Goal: Task Accomplishment & Management: Manage account settings

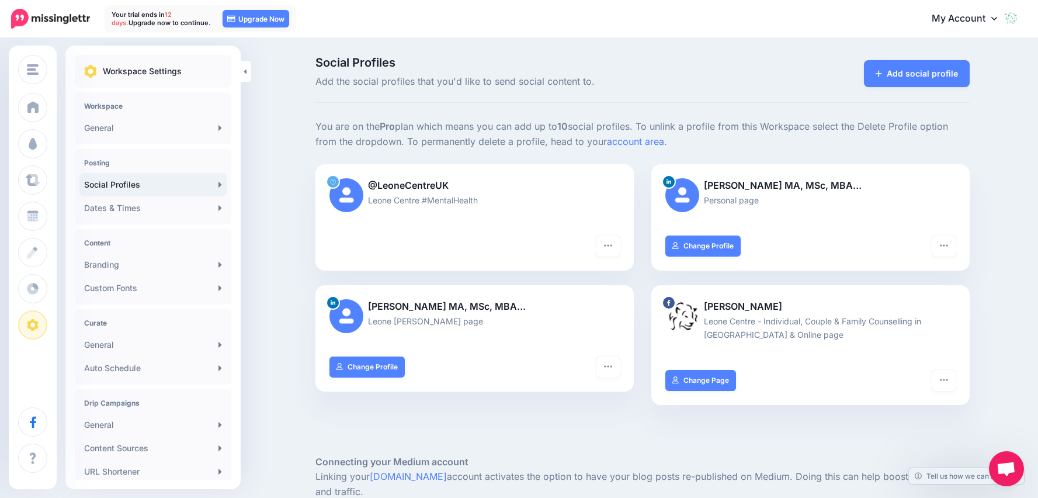
click at [937, 315] on p "Leone Centre - Individual, Couple & Family Counselling in [GEOGRAPHIC_DATA] & O…" at bounding box center [810, 327] width 290 height 27
click at [997, 18] on icon at bounding box center [994, 17] width 6 height 9
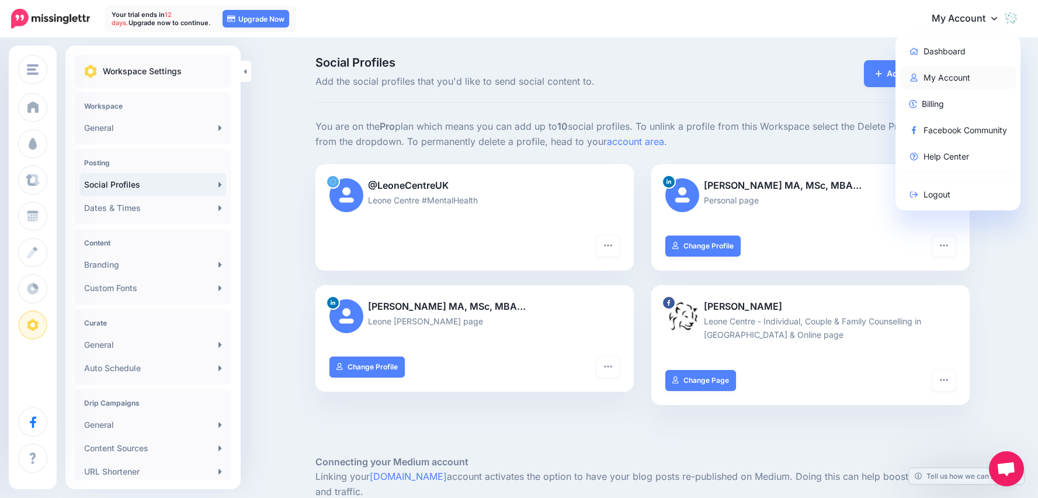
click at [945, 75] on link "My Account" at bounding box center [958, 77] width 116 height 23
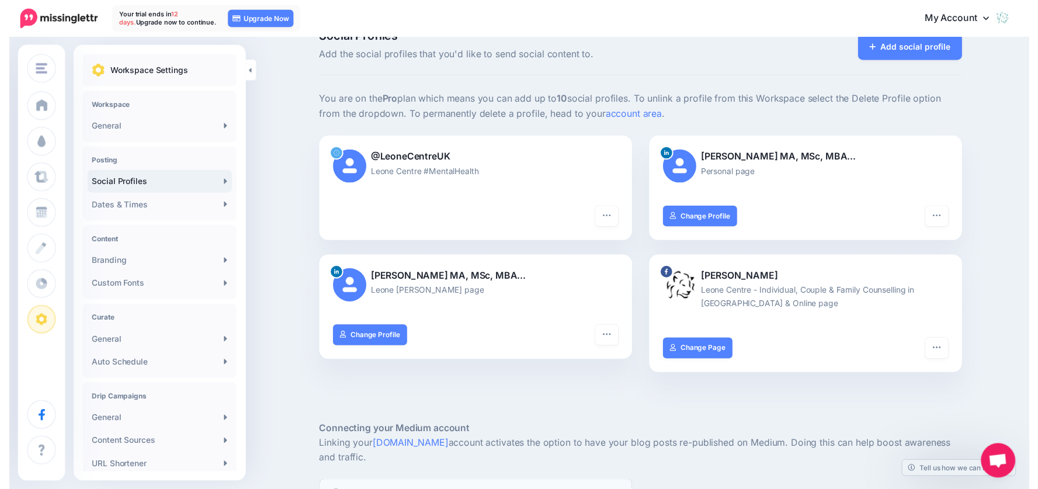
scroll to position [9, 0]
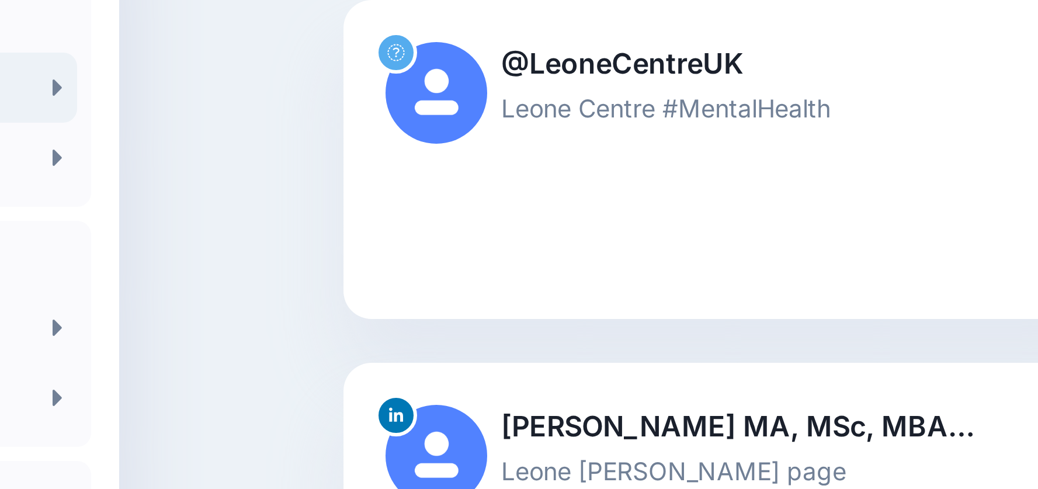
click at [330, 170] on icon at bounding box center [333, 173] width 6 height 6
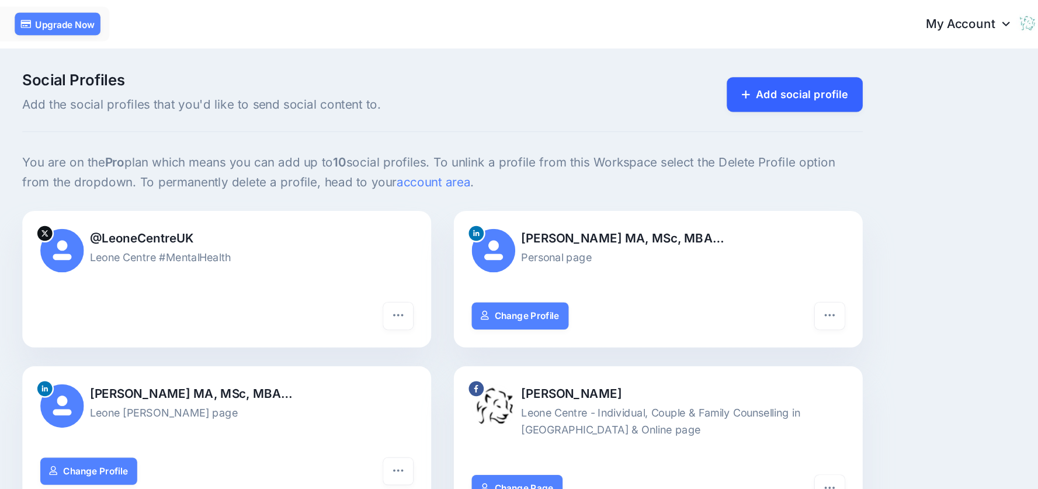
click at [777, 74] on link "Add social profile" at bounding box center [830, 73] width 106 height 27
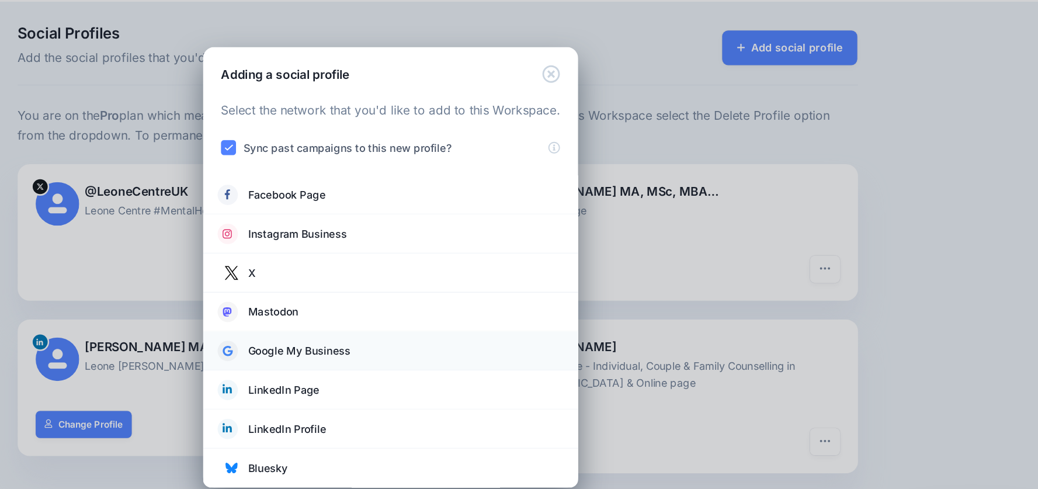
click at [404, 303] on span "Google My Business" at bounding box center [444, 310] width 80 height 14
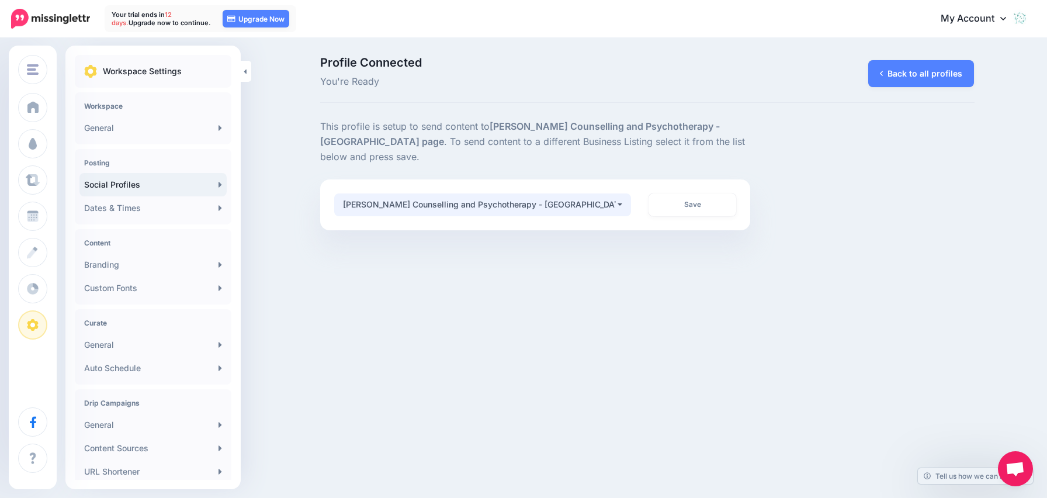
click at [623, 193] on button "Cristina Vrech Counselling and Psychotherapy - Fulham" at bounding box center [482, 204] width 297 height 23
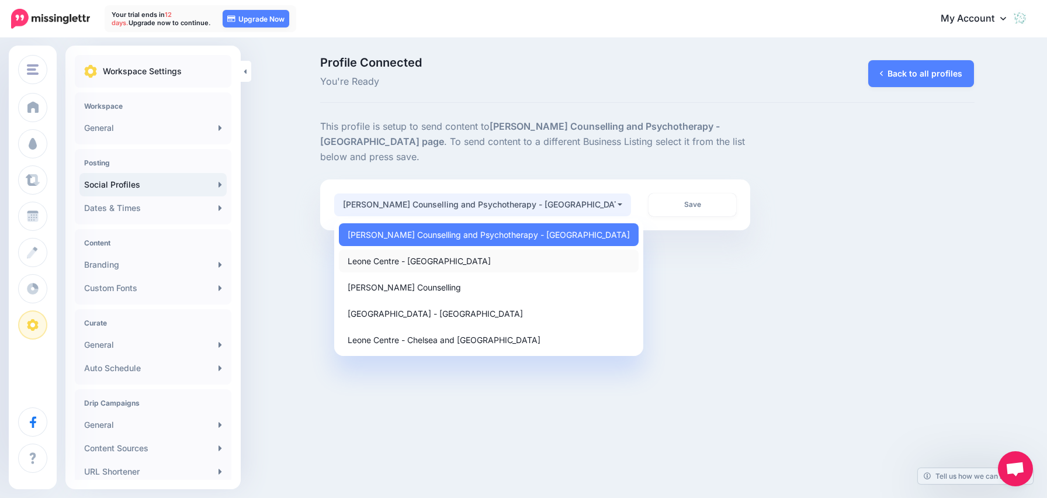
click at [497, 249] on link "Leone Centre - [GEOGRAPHIC_DATA]" at bounding box center [489, 260] width 300 height 23
select select "**********"
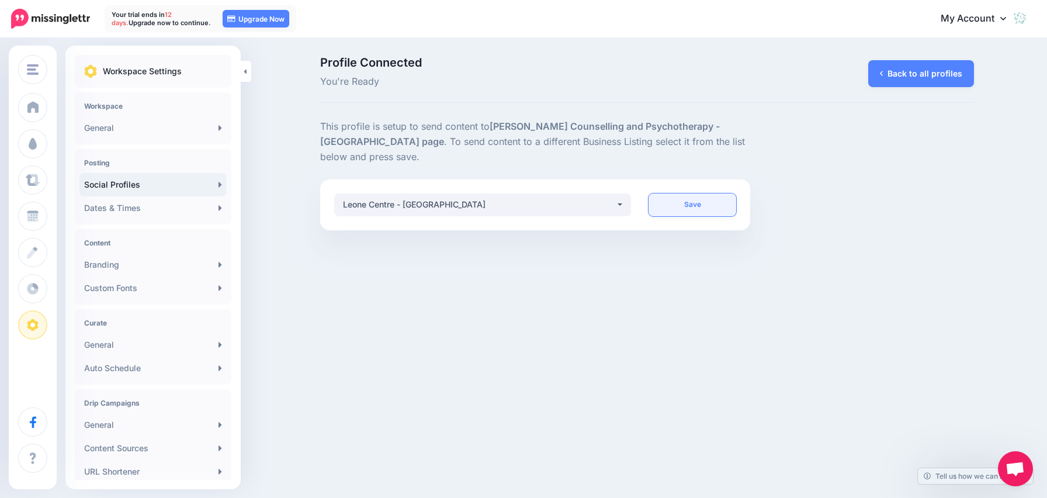
click at [700, 193] on link "Save" at bounding box center [693, 204] width 88 height 23
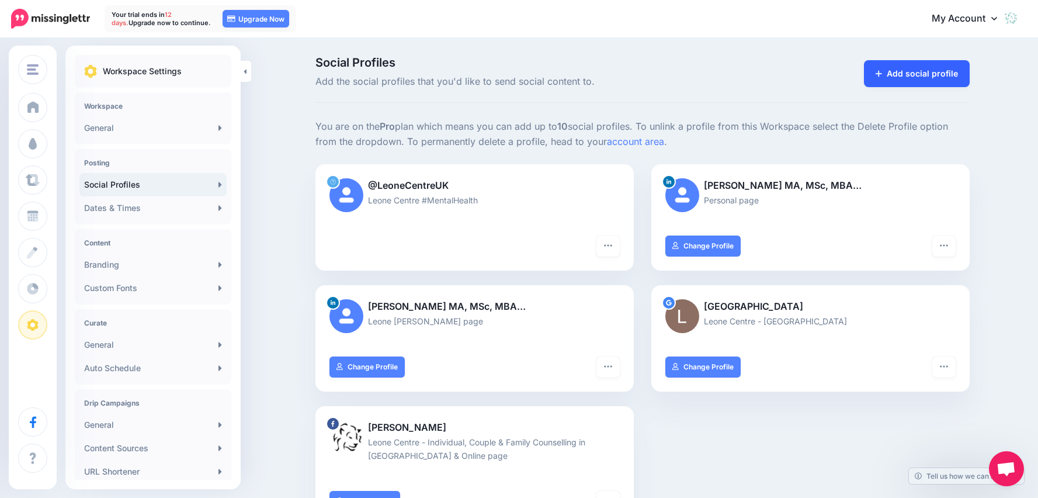
click at [906, 71] on link "Add social profile" at bounding box center [917, 73] width 106 height 27
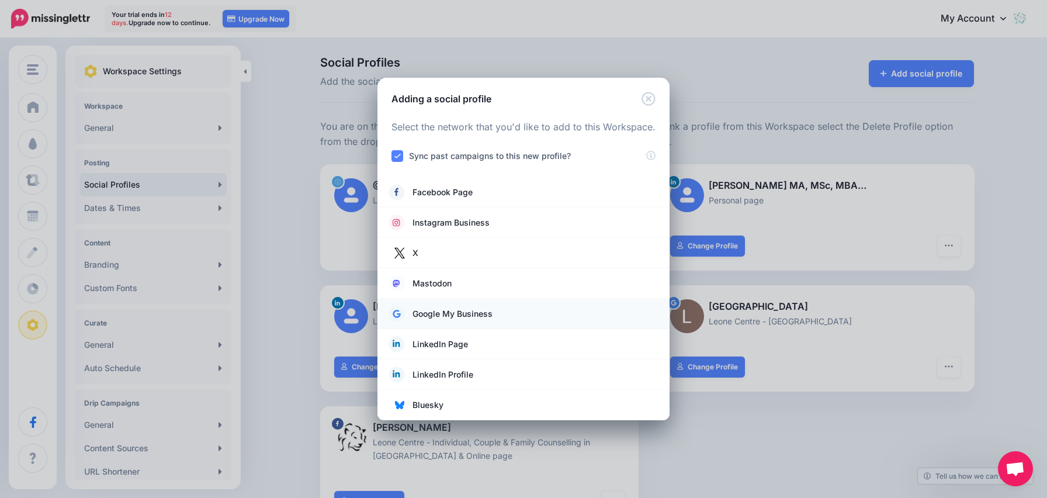
click at [477, 312] on span "Google My Business" at bounding box center [452, 314] width 80 height 14
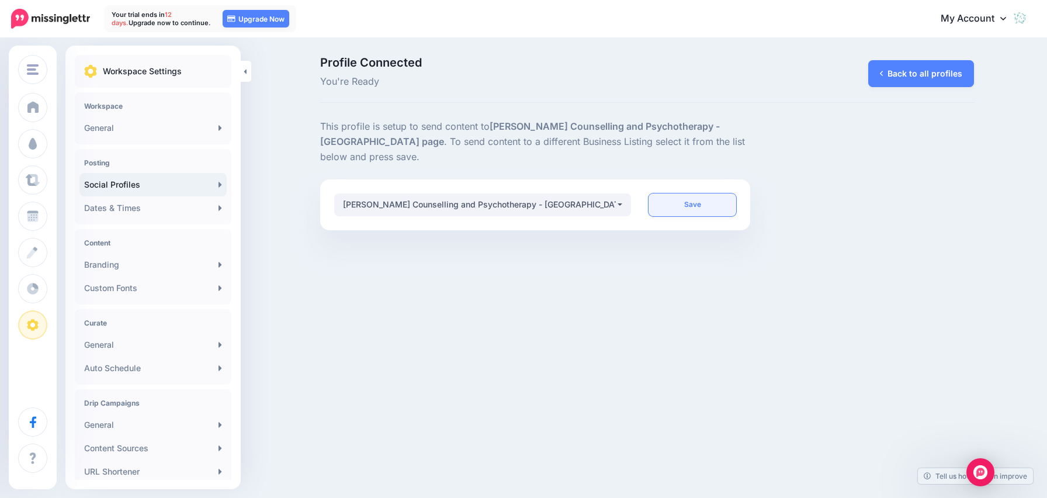
click at [691, 193] on link "Save" at bounding box center [693, 204] width 88 height 23
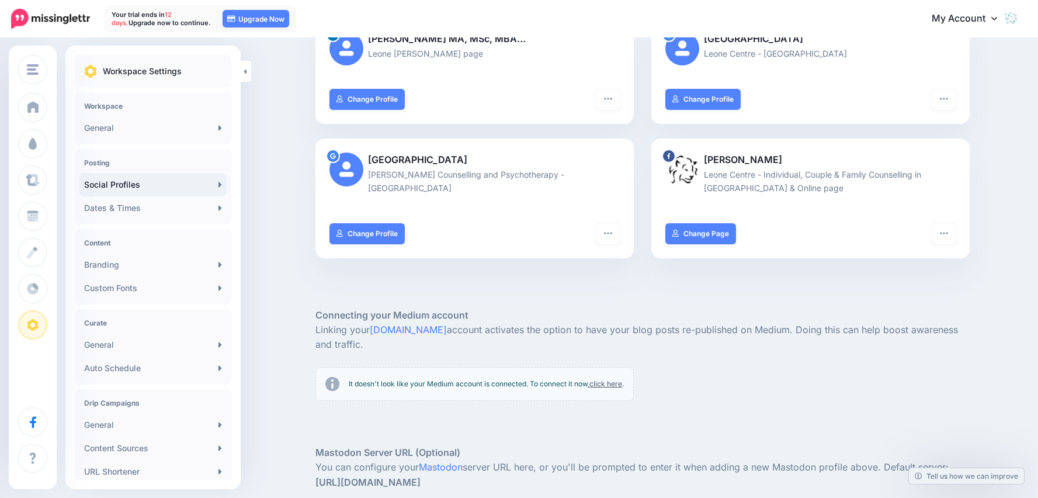
scroll to position [285, 0]
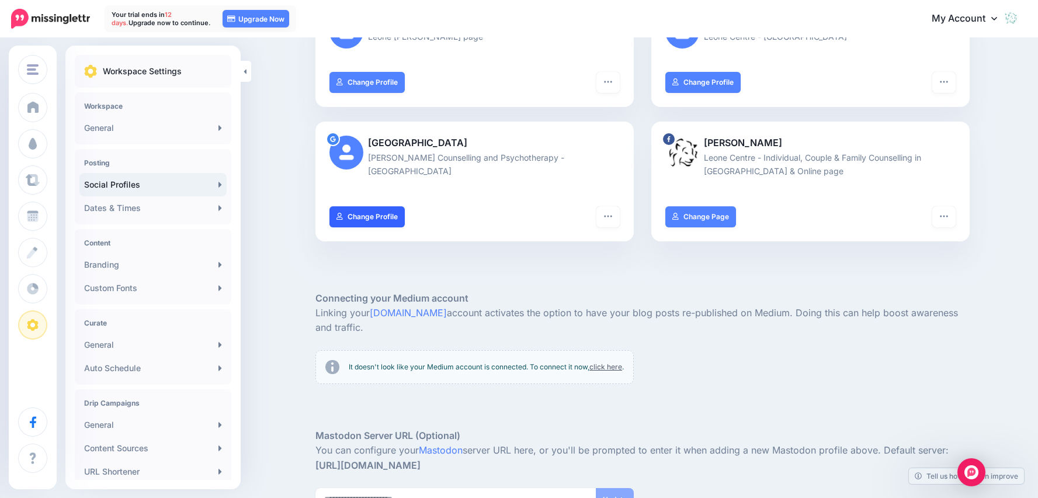
click at [359, 206] on link "Change Profile" at bounding box center [367, 216] width 75 height 21
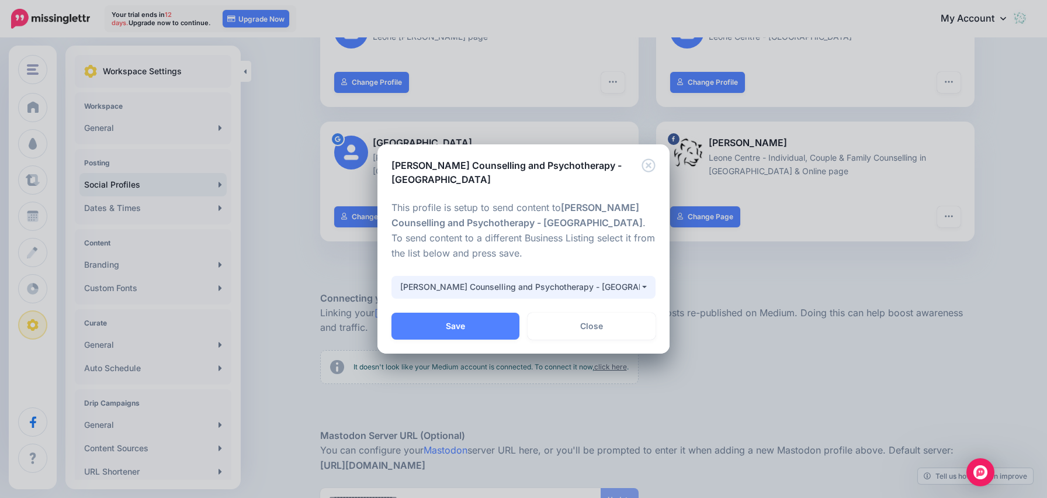
click at [646, 284] on button "Cristina Vrech Counselling and Psychotherapy - Fulham" at bounding box center [523, 287] width 264 height 23
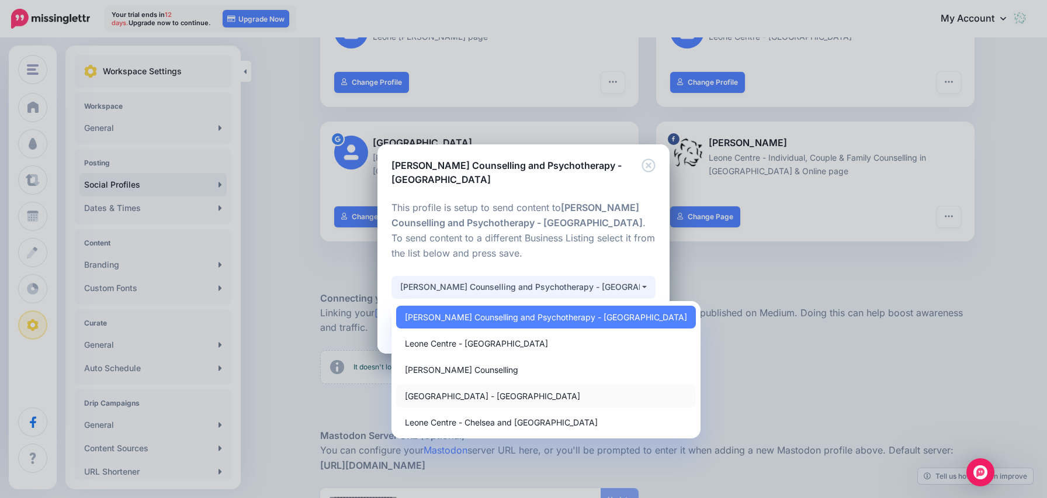
click at [482, 393] on span "[GEOGRAPHIC_DATA] - [GEOGRAPHIC_DATA]" at bounding box center [492, 396] width 175 height 14
select select "**********"
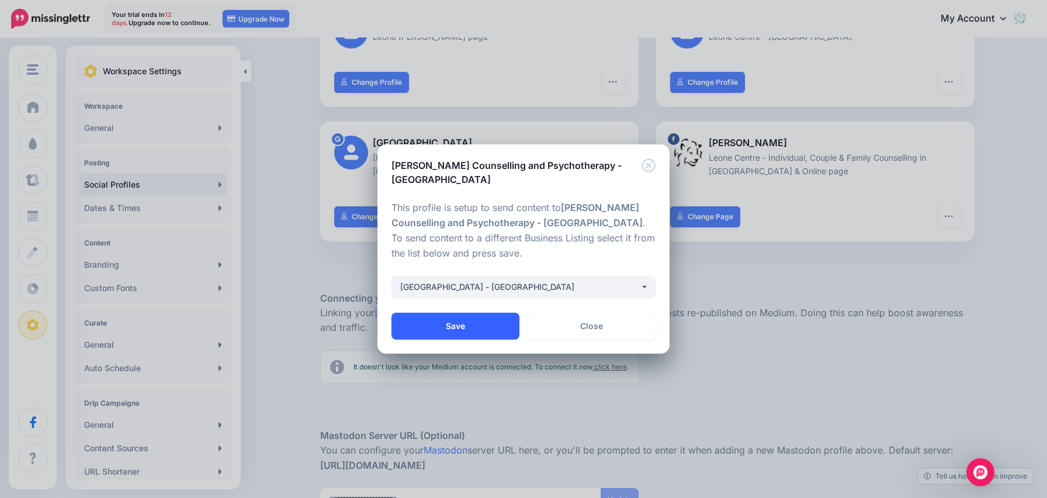
click at [461, 324] on button "Save" at bounding box center [455, 326] width 128 height 27
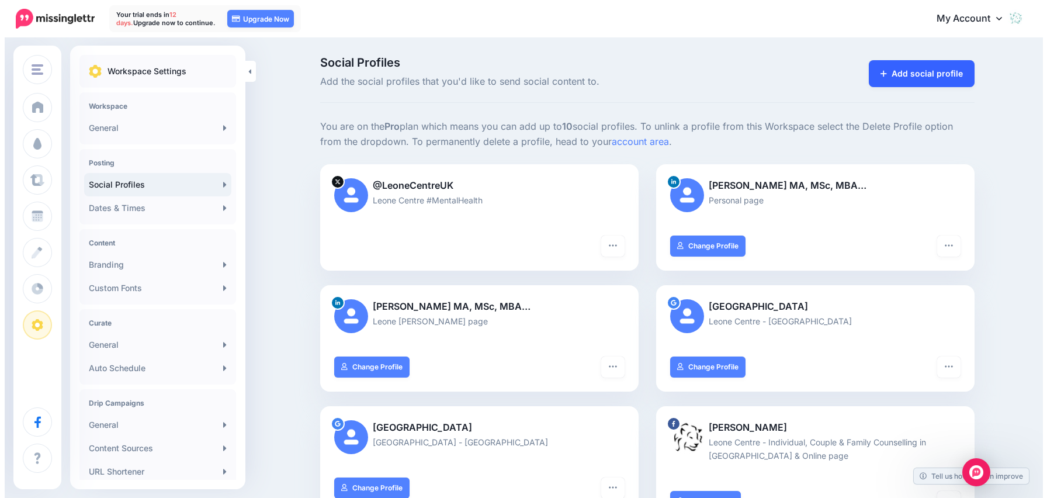
scroll to position [0, 0]
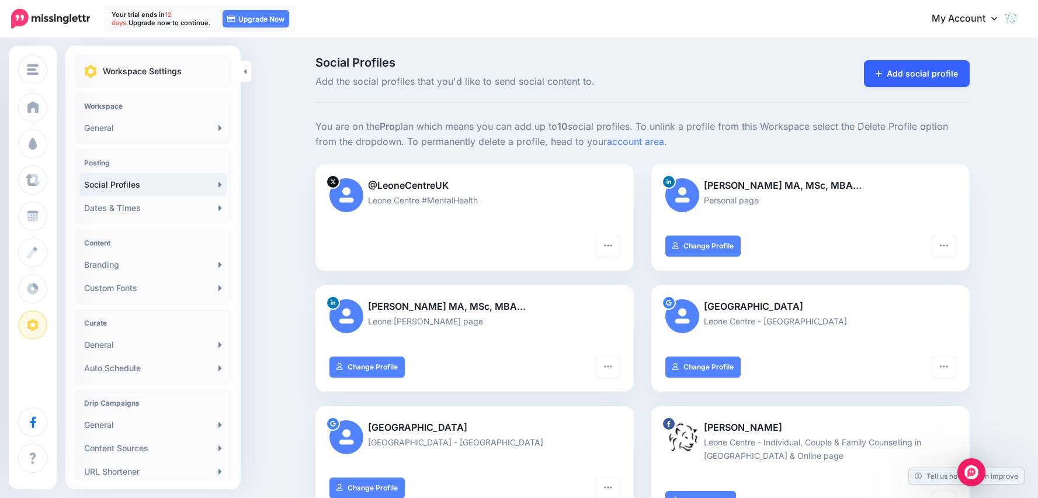
click at [939, 77] on link "Add social profile" at bounding box center [917, 73] width 106 height 27
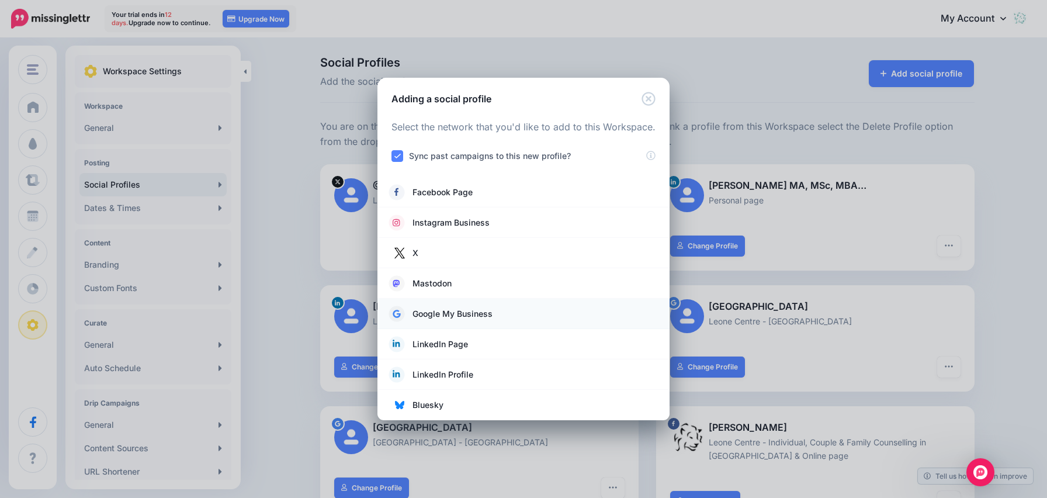
click at [466, 309] on span "Google My Business" at bounding box center [452, 314] width 80 height 14
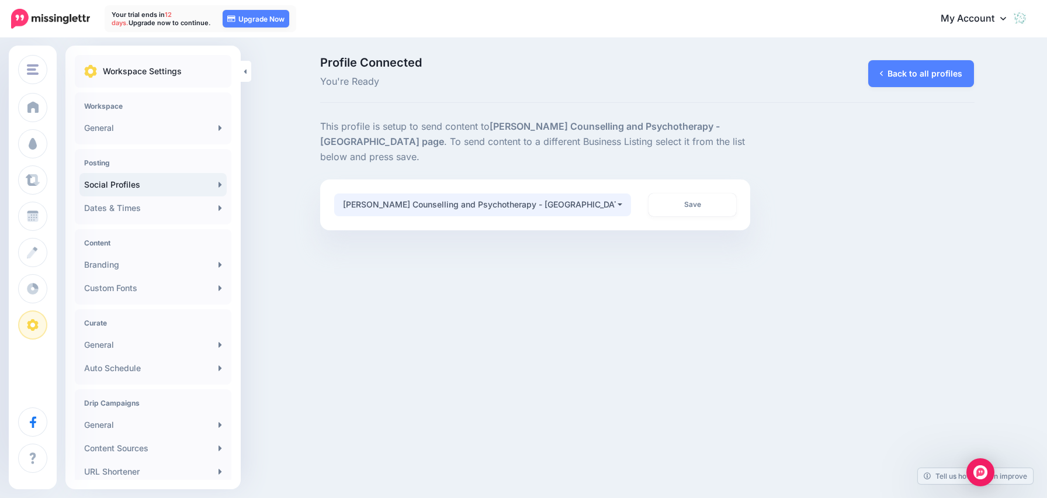
click at [619, 193] on button "[PERSON_NAME] Counselling and Psychotherapy - [GEOGRAPHIC_DATA]" at bounding box center [482, 204] width 297 height 23
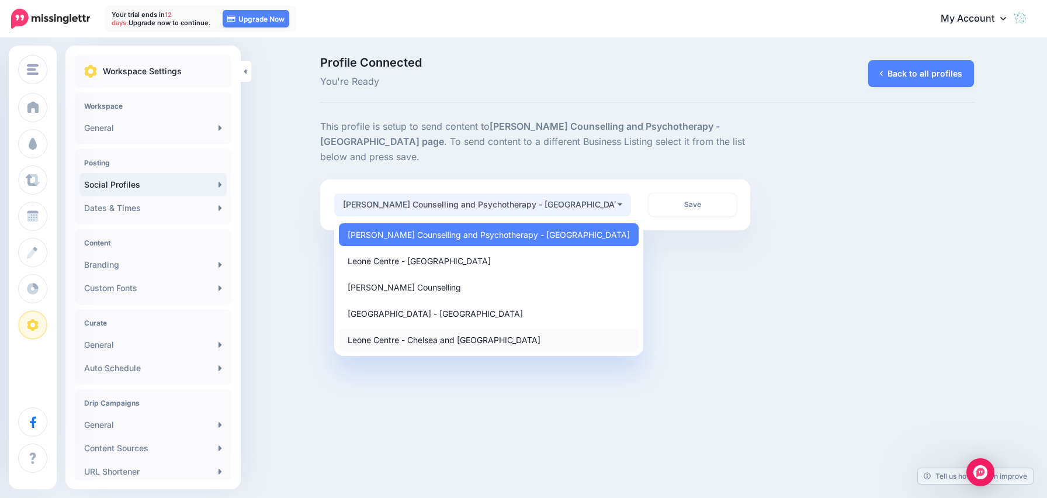
click at [478, 332] on span "Leone Centre - Chelsea and [GEOGRAPHIC_DATA]" at bounding box center [444, 339] width 193 height 14
select select "**********"
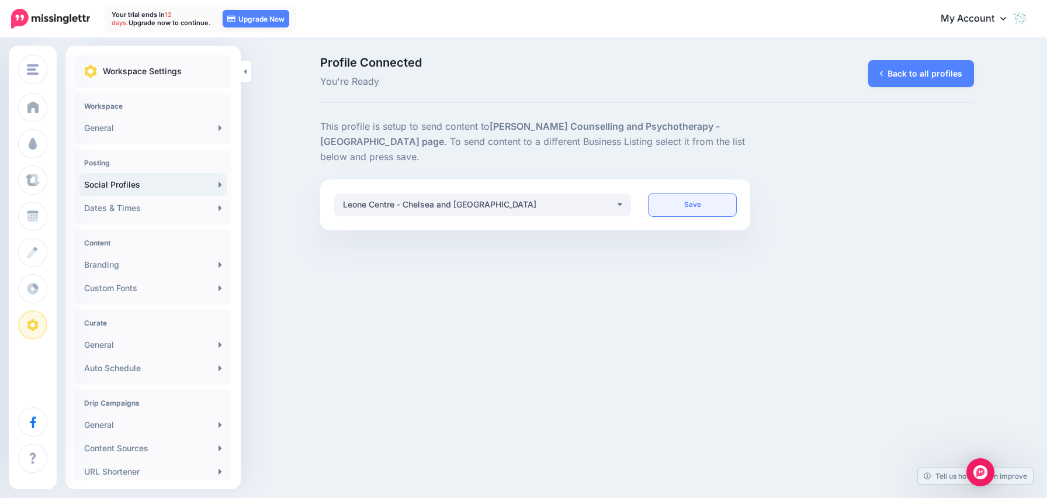
click at [704, 193] on link "Save" at bounding box center [693, 204] width 88 height 23
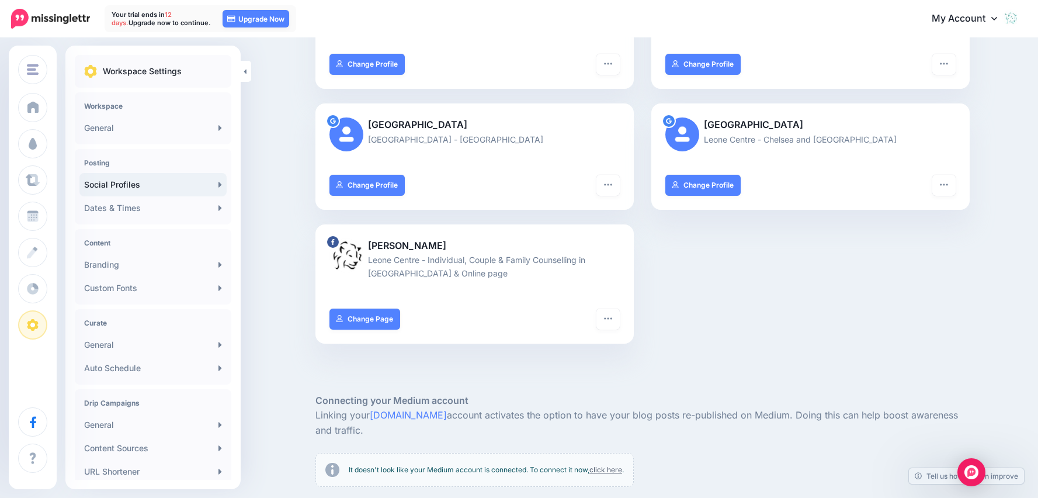
scroll to position [292, 0]
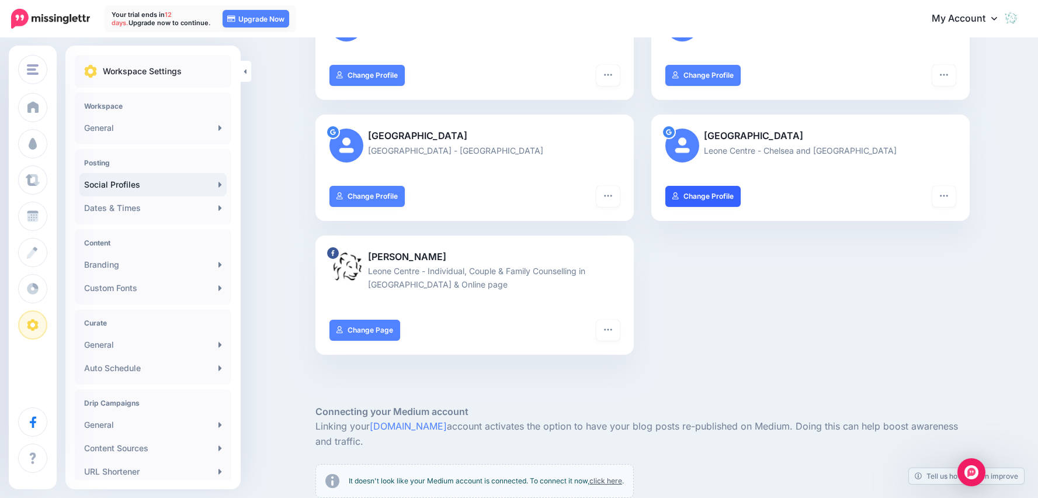
click at [696, 198] on link "Change Profile" at bounding box center [702, 196] width 75 height 21
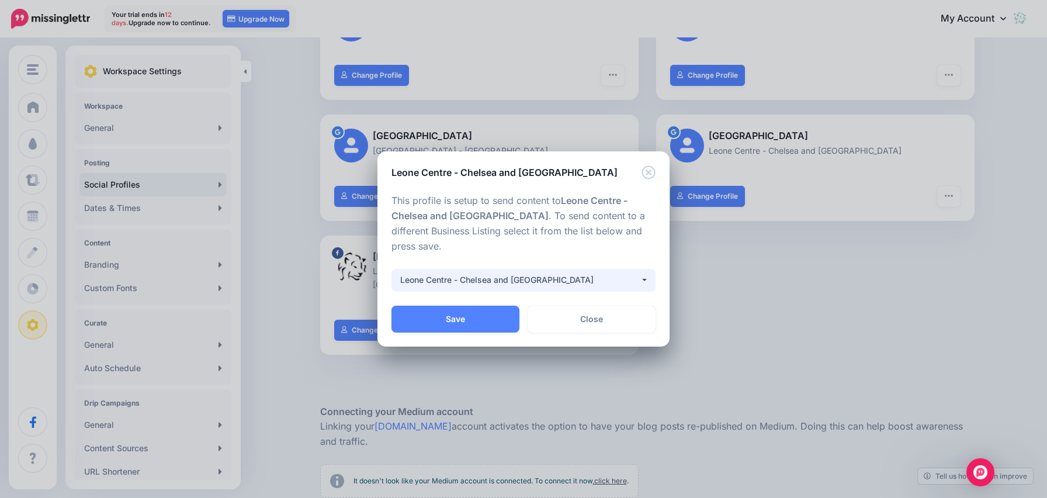
click at [645, 276] on button "Leone Centre - Chelsea and [GEOGRAPHIC_DATA]" at bounding box center [523, 280] width 264 height 23
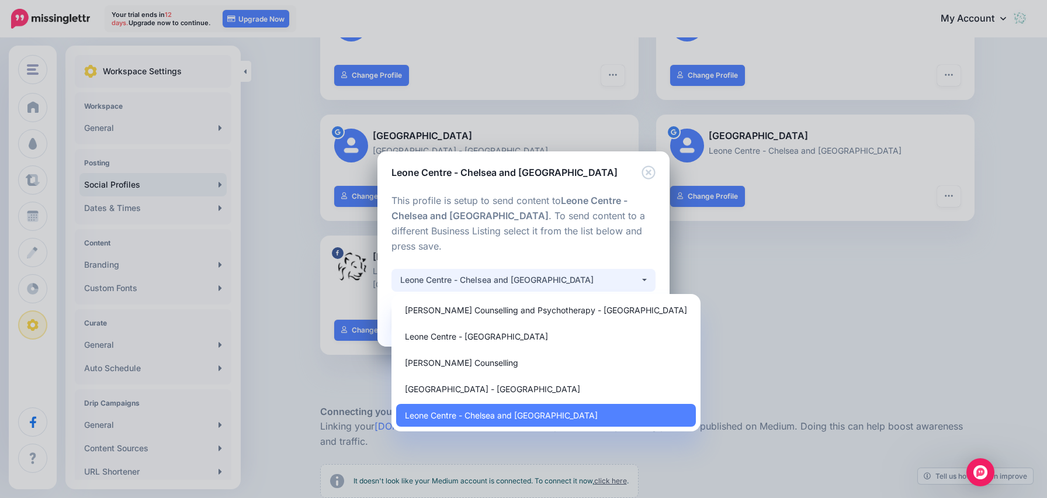
click at [822, 297] on div "**********" at bounding box center [523, 249] width 1047 height 498
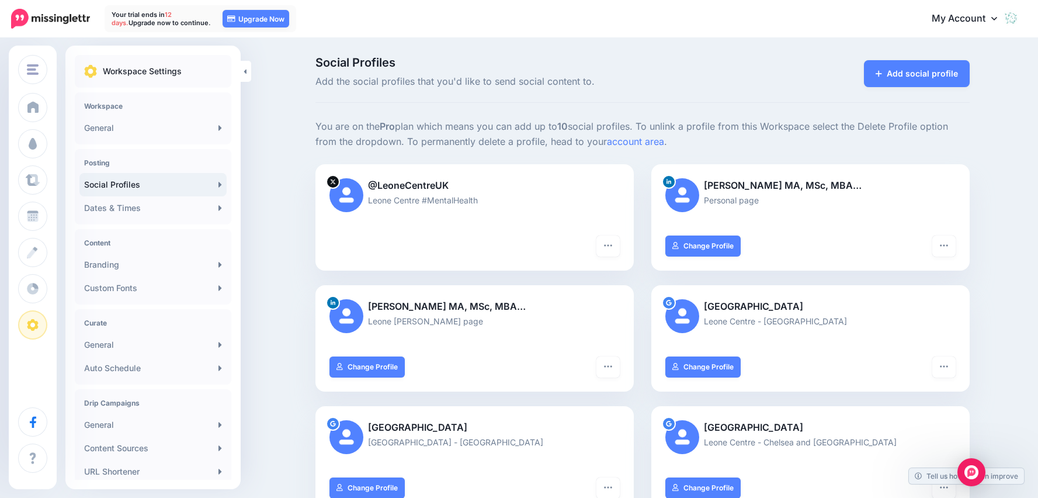
scroll to position [0, 1]
click at [911, 75] on link "Add social profile" at bounding box center [917, 73] width 106 height 27
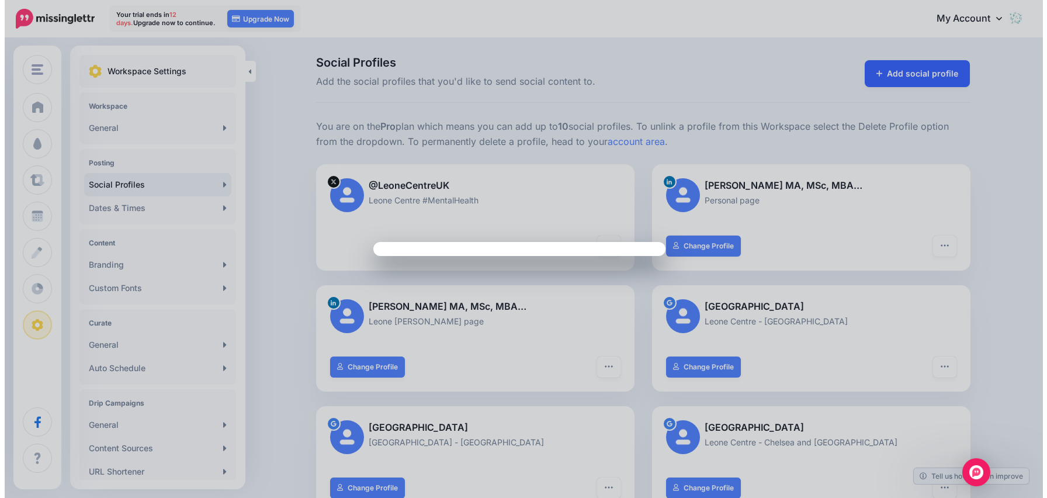
scroll to position [0, 0]
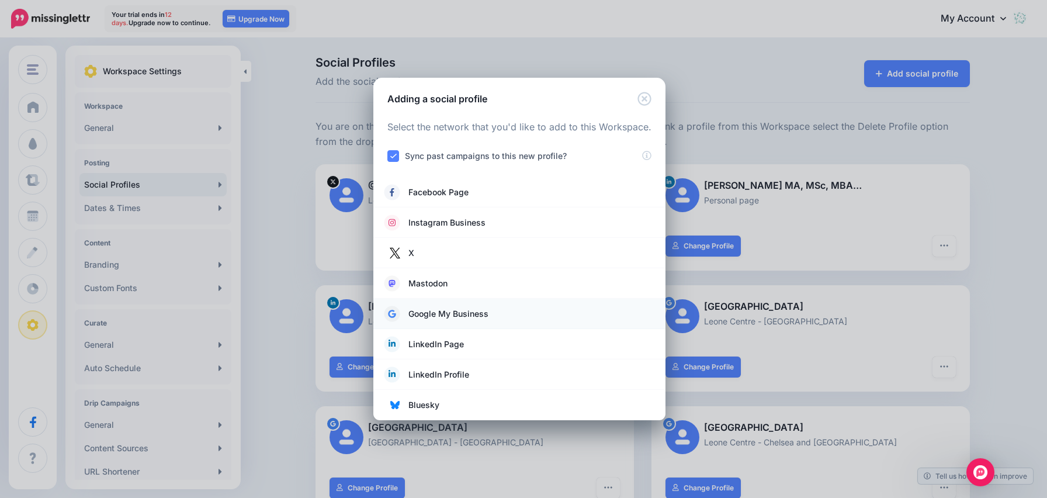
click at [444, 317] on span "Google My Business" at bounding box center [448, 314] width 80 height 14
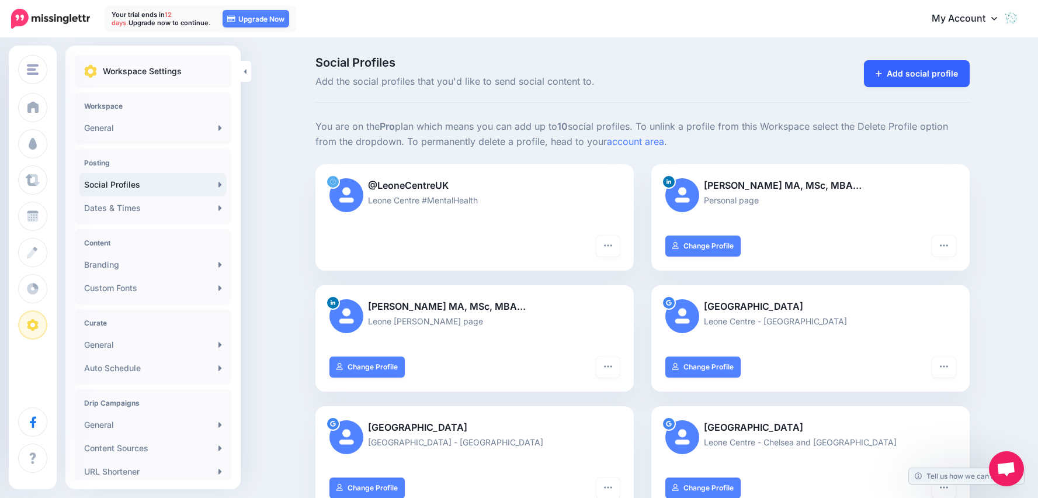
click at [946, 79] on link "Add social profile" at bounding box center [917, 73] width 106 height 27
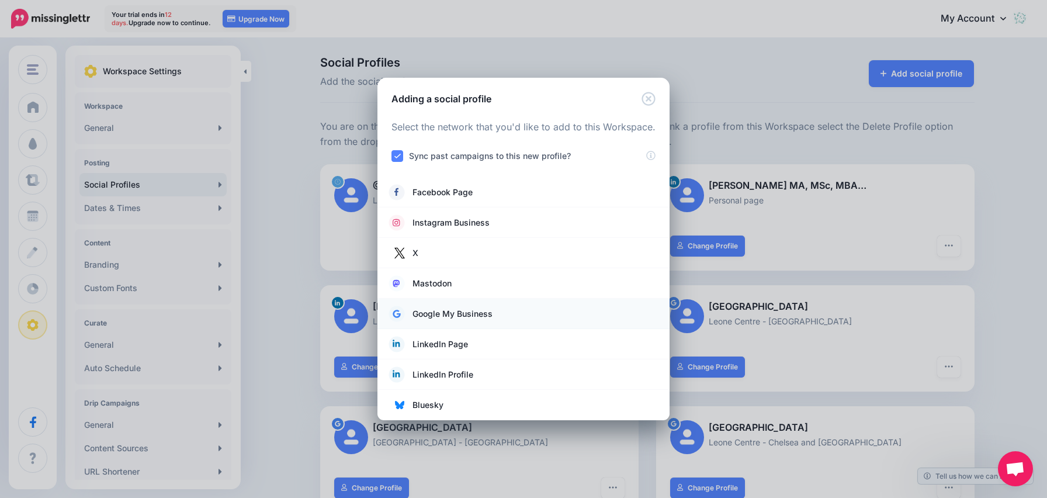
click at [441, 312] on span "Google My Business" at bounding box center [452, 314] width 80 height 14
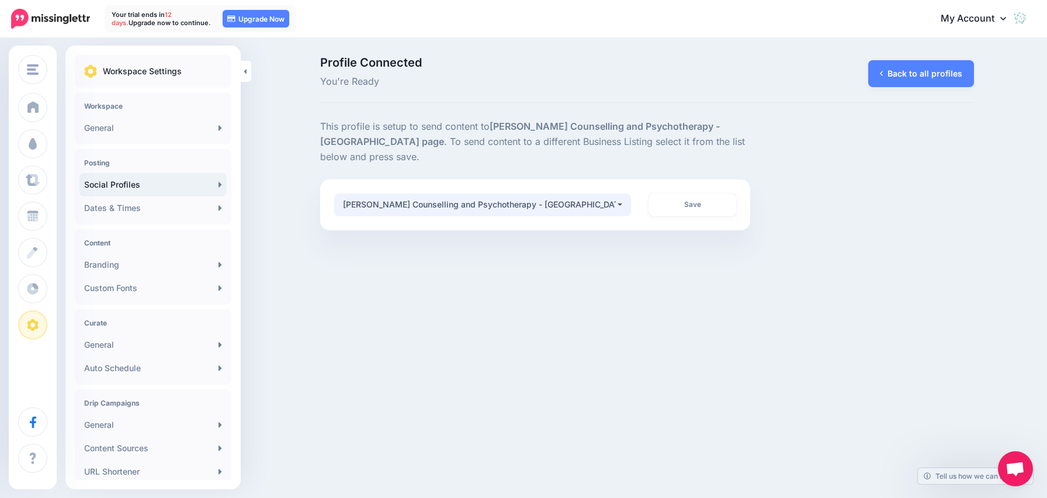
click at [622, 193] on button "Cristina Vrech Counselling and Psychotherapy - Fulham" at bounding box center [482, 204] width 297 height 23
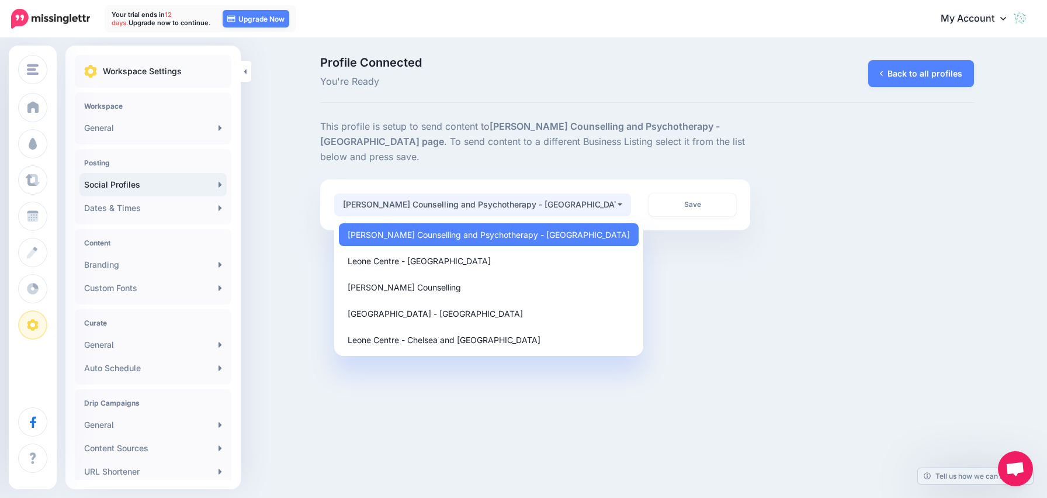
click at [821, 324] on div "Leone Centre Leone Centre Add Workspace Dashboard Campaigns Curate Schedule Cre…" at bounding box center [523, 249] width 1047 height 498
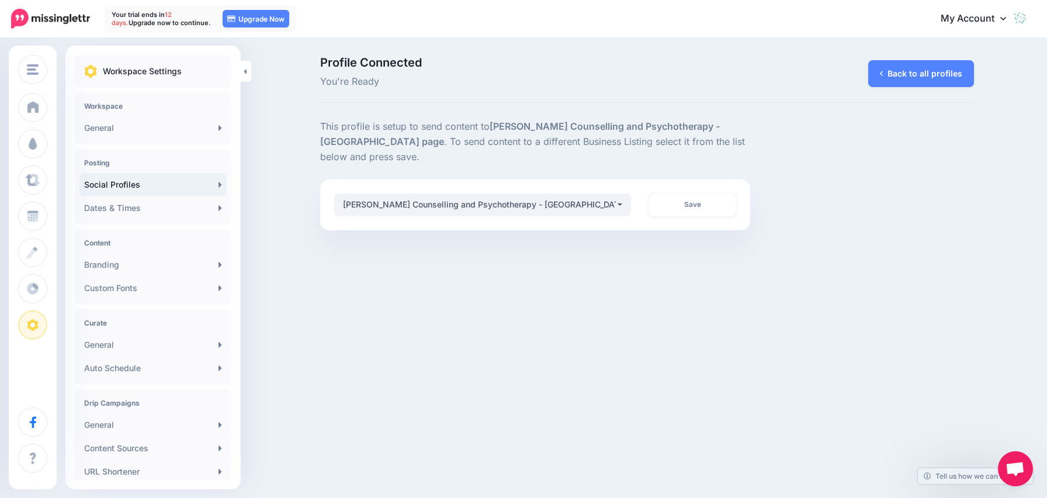
click at [1005, 15] on icon at bounding box center [1003, 17] width 6 height 9
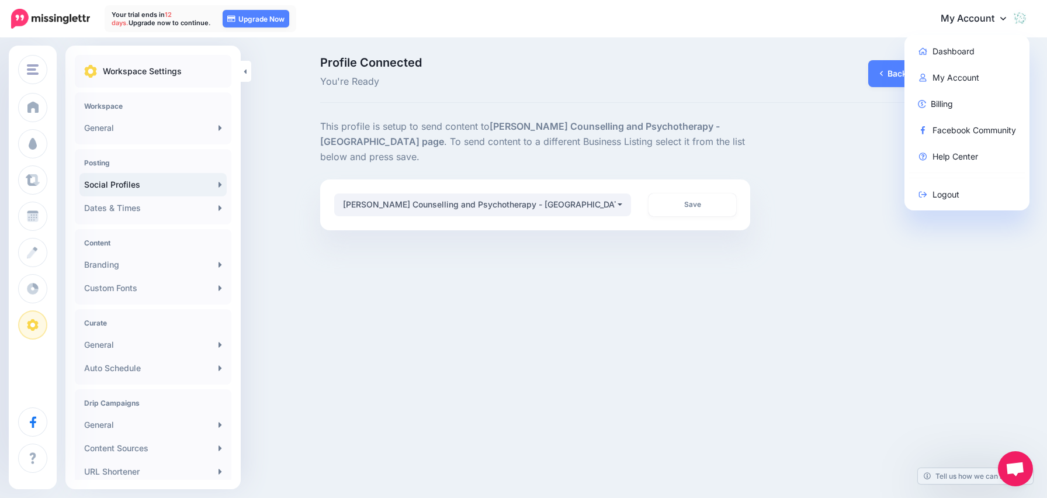
click at [1005, 15] on icon at bounding box center [1003, 17] width 6 height 9
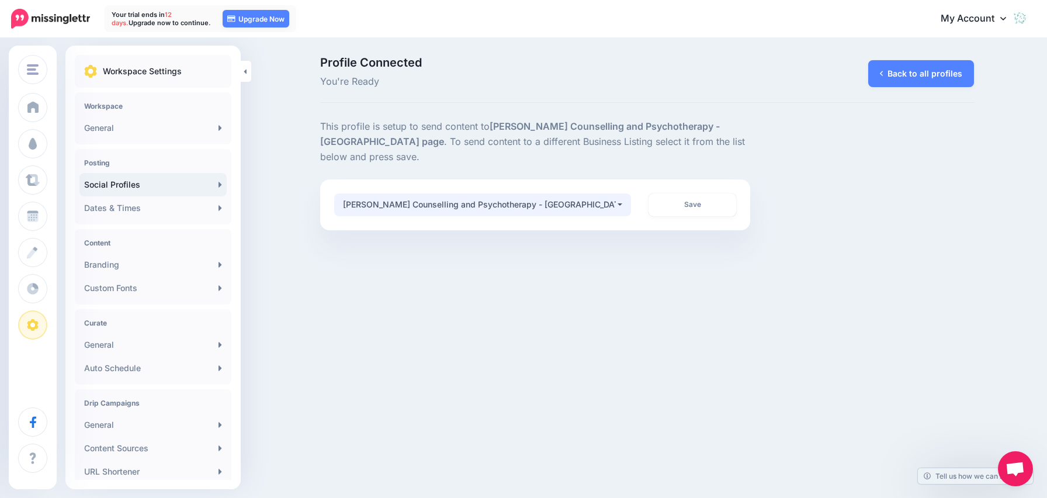
click at [621, 193] on button "Cristina Vrech Counselling and Psychotherapy - Fulham" at bounding box center [482, 204] width 297 height 23
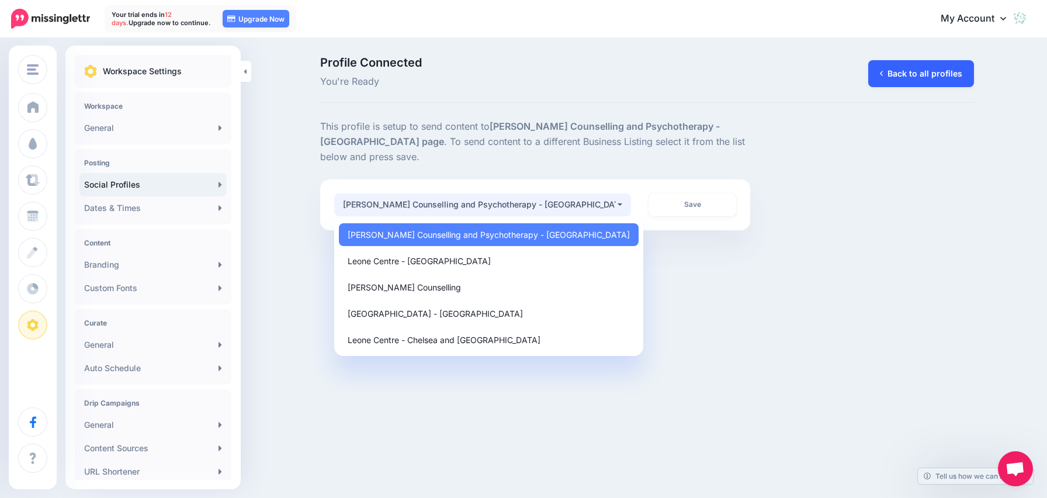
click at [923, 68] on link "Back to all profiles" at bounding box center [921, 73] width 106 height 27
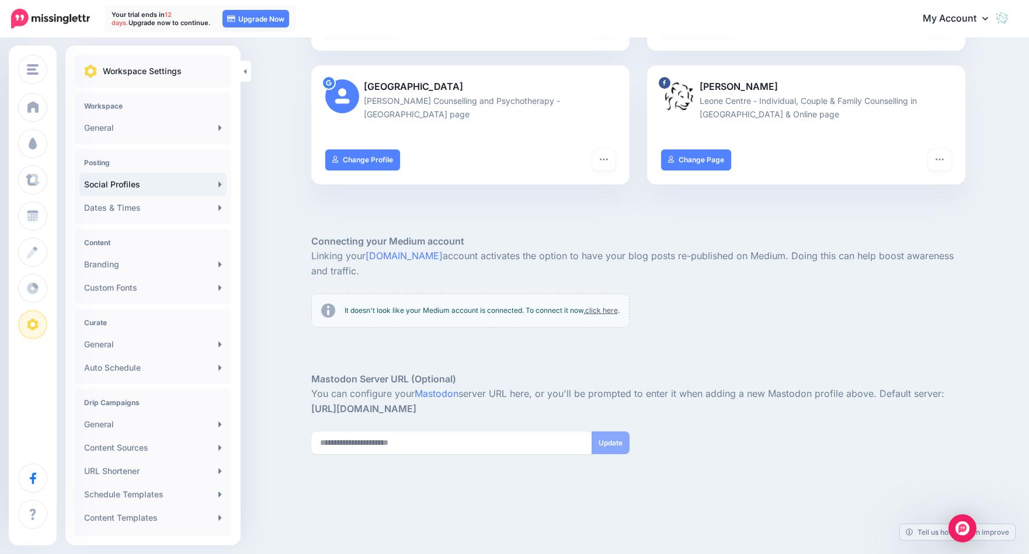
scroll to position [462, 0]
click at [605, 154] on icon "button" at bounding box center [603, 158] width 9 height 9
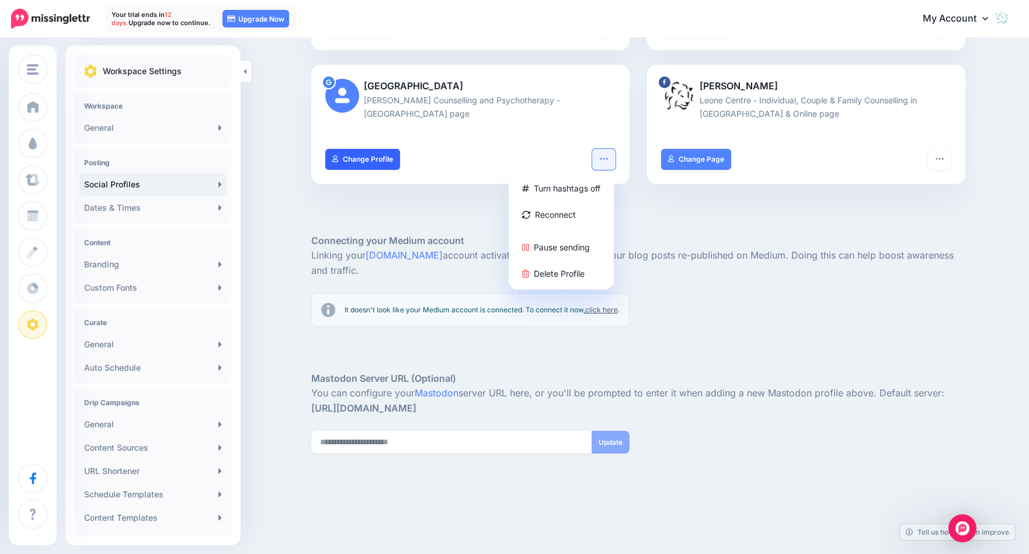
click at [377, 149] on link "Change Profile" at bounding box center [362, 159] width 75 height 21
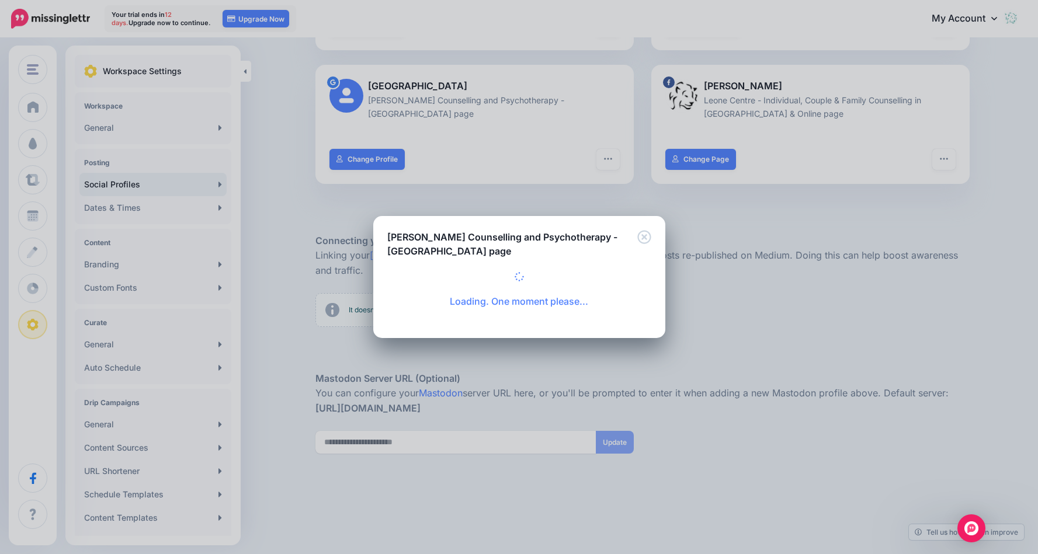
click at [644, 238] on icon "Close" at bounding box center [643, 236] width 13 height 13
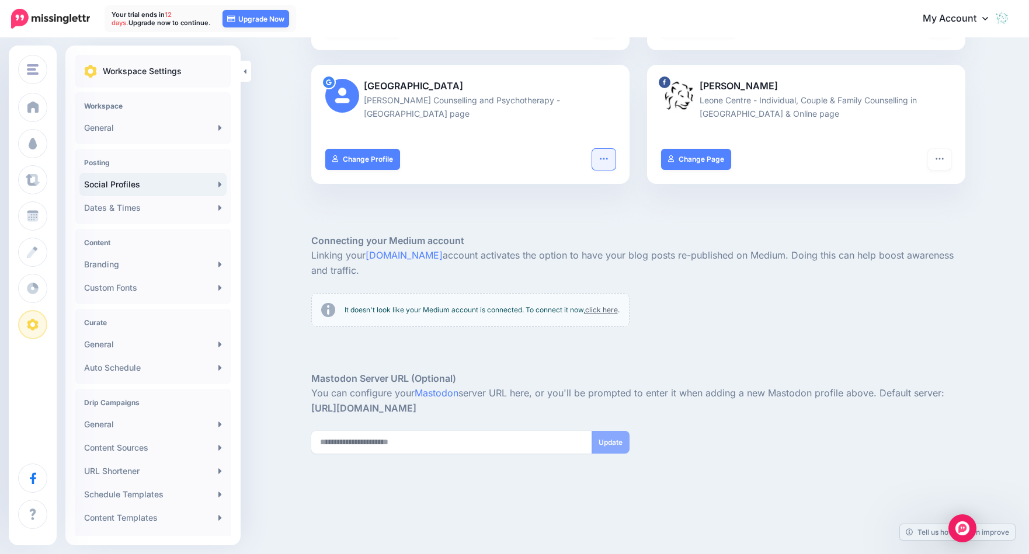
click at [606, 154] on icon "button" at bounding box center [603, 158] width 9 height 9
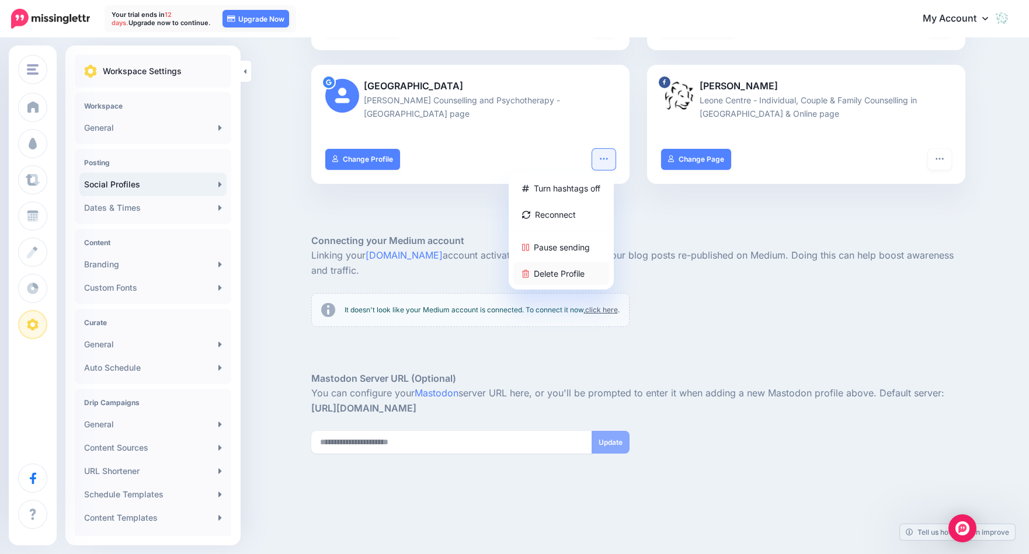
click at [557, 262] on link "Delete Profile" at bounding box center [562, 273] width 96 height 23
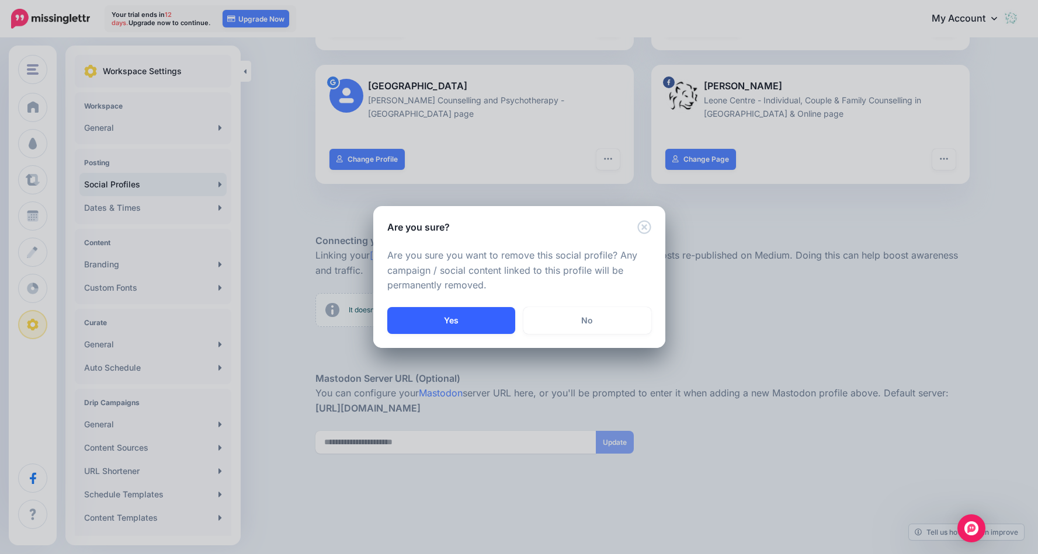
click at [429, 326] on button "Yes" at bounding box center [451, 320] width 128 height 27
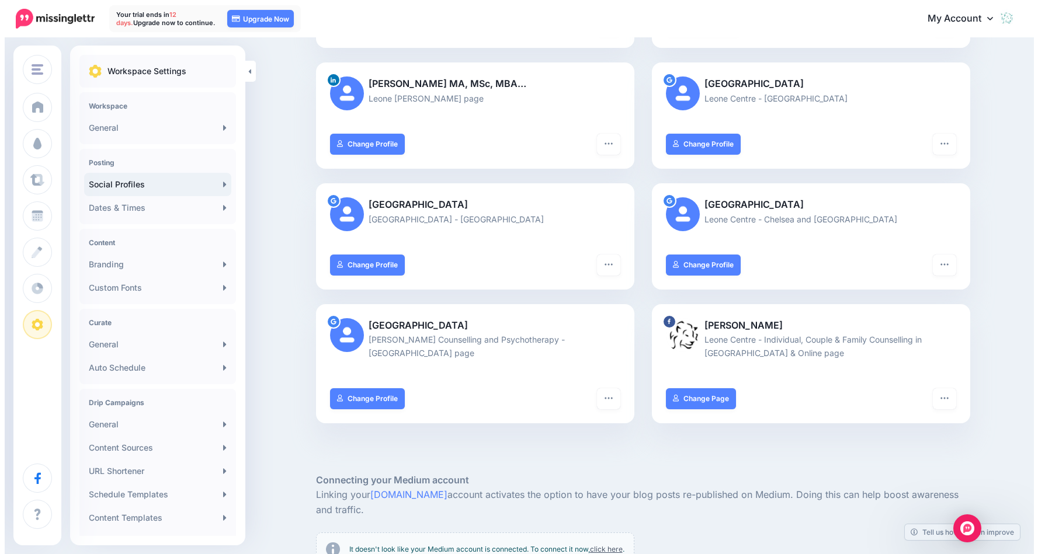
scroll to position [0, 0]
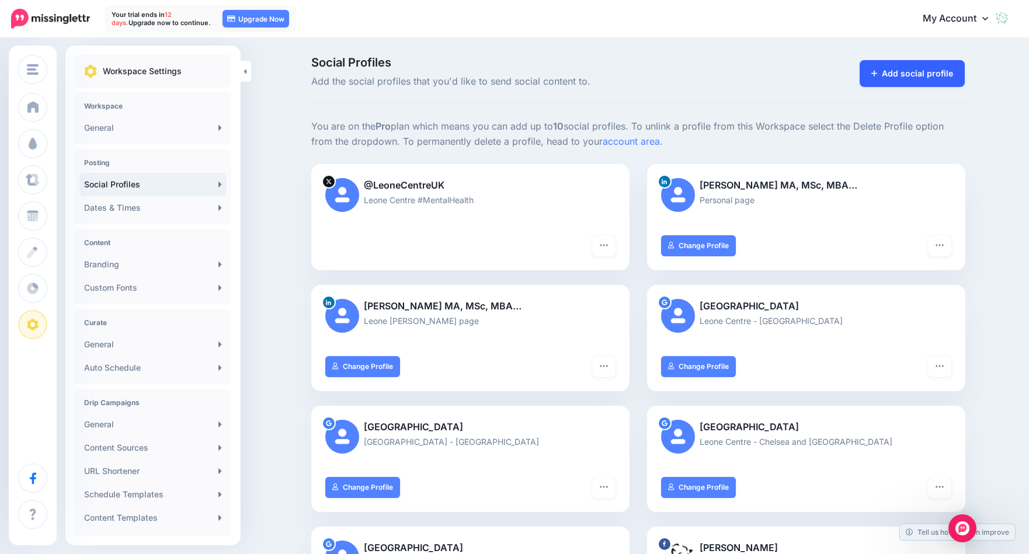
click at [928, 76] on link "Add social profile" at bounding box center [913, 73] width 106 height 27
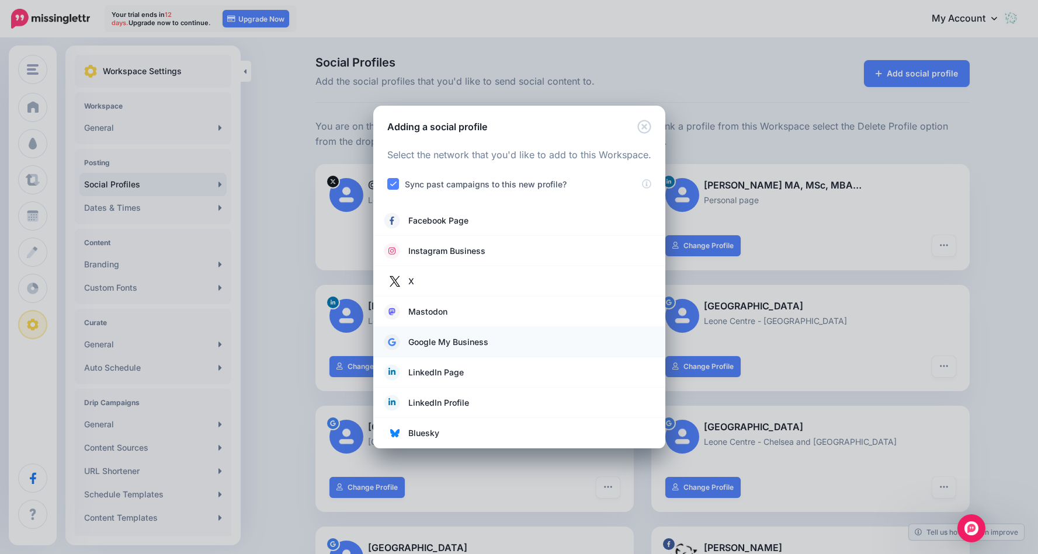
click at [471, 338] on span "Google My Business" at bounding box center [448, 342] width 80 height 14
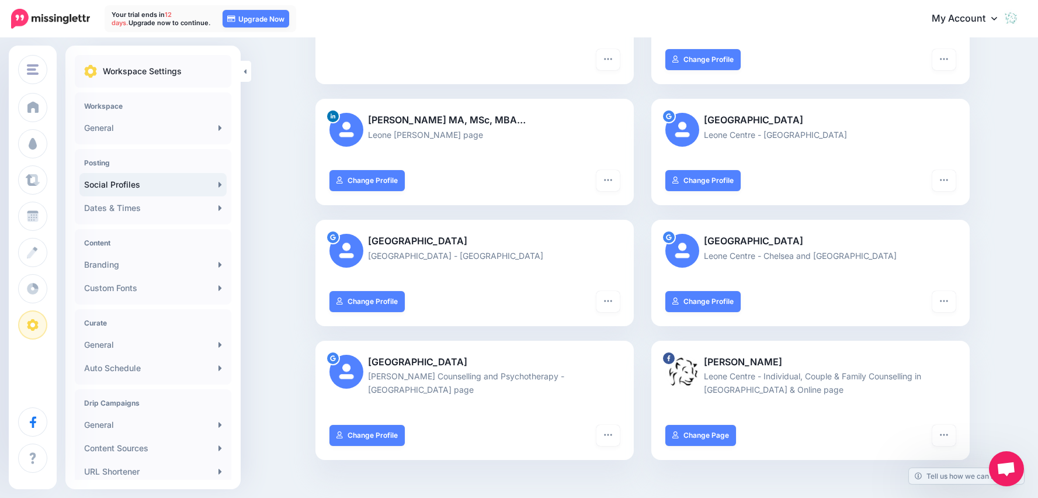
scroll to position [187, 0]
click at [379, 424] on link "Change Profile" at bounding box center [367, 434] width 75 height 21
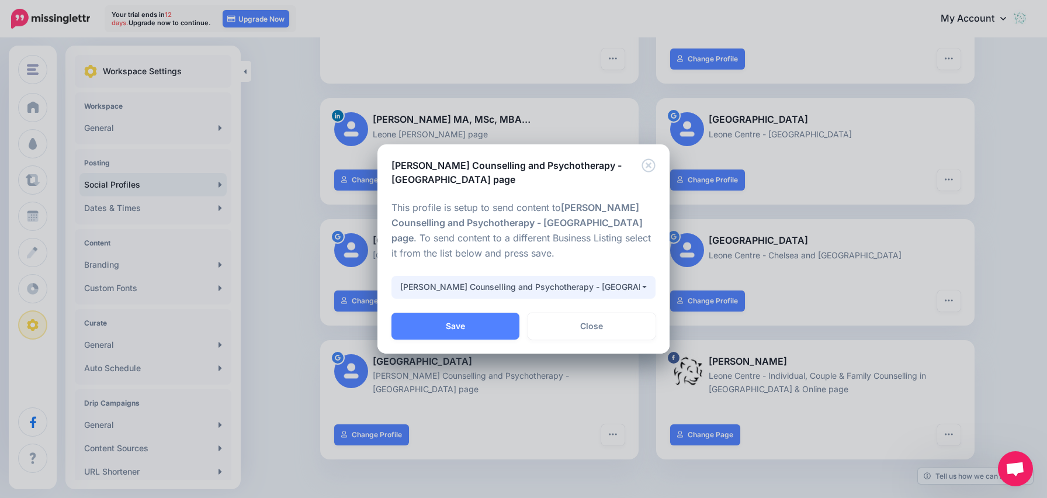
click at [642, 283] on button "[PERSON_NAME] Counselling and Psychotherapy - [GEOGRAPHIC_DATA]" at bounding box center [523, 287] width 264 height 23
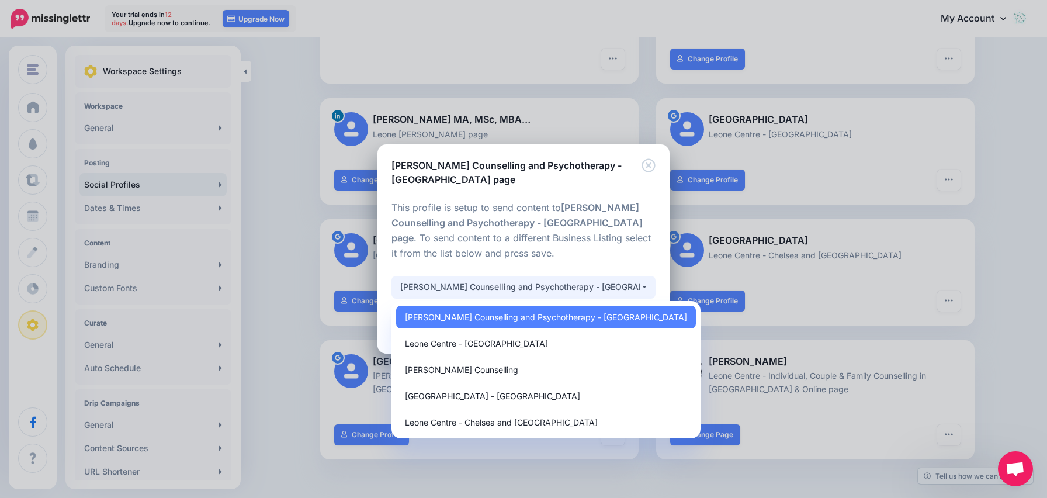
click at [345, 469] on div "**********" at bounding box center [523, 249] width 1047 height 498
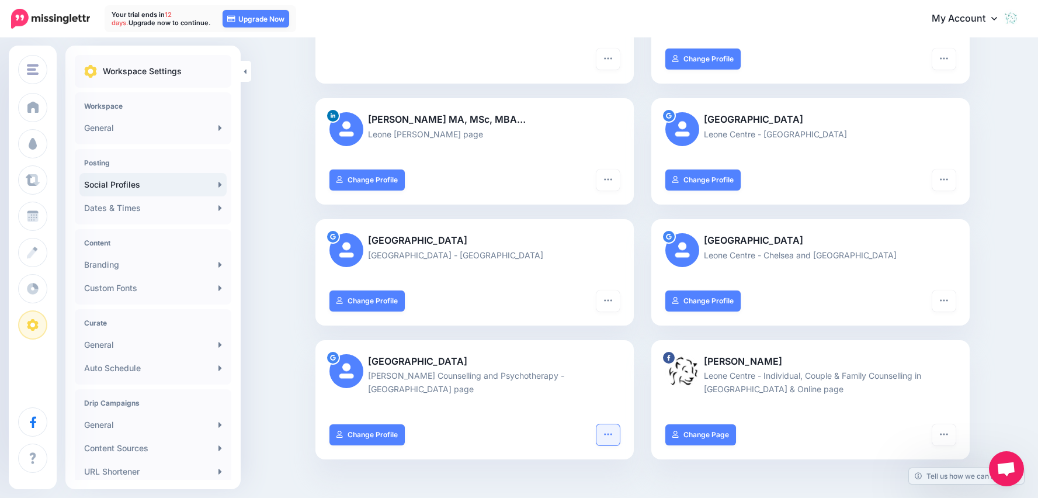
click at [620, 424] on button "button" at bounding box center [608, 434] width 23 height 21
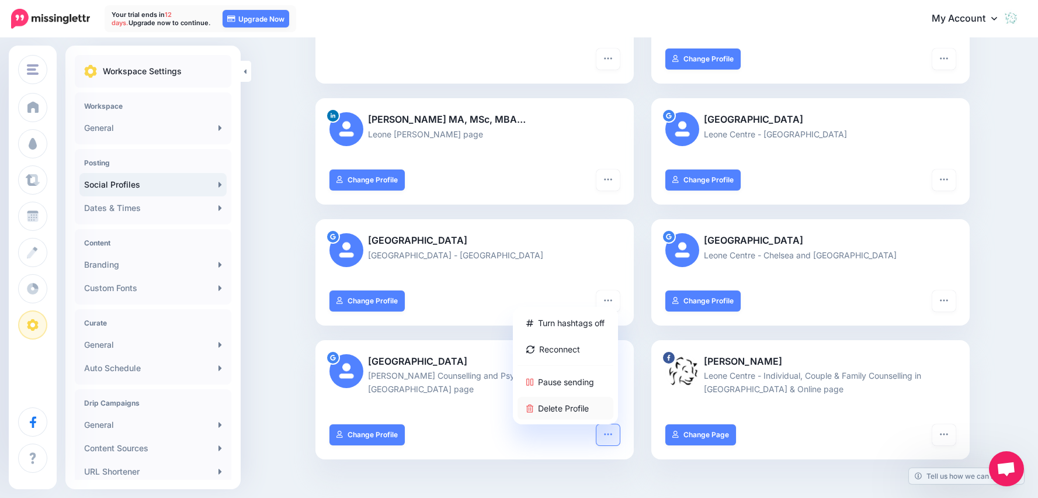
click at [598, 397] on link "Delete Profile" at bounding box center [566, 408] width 96 height 23
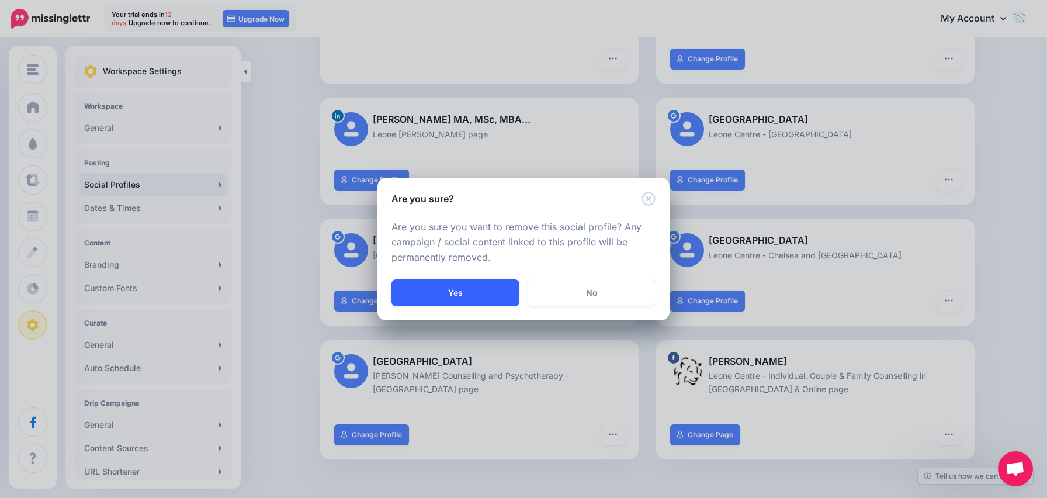
click at [465, 283] on button "Yes" at bounding box center [455, 292] width 128 height 27
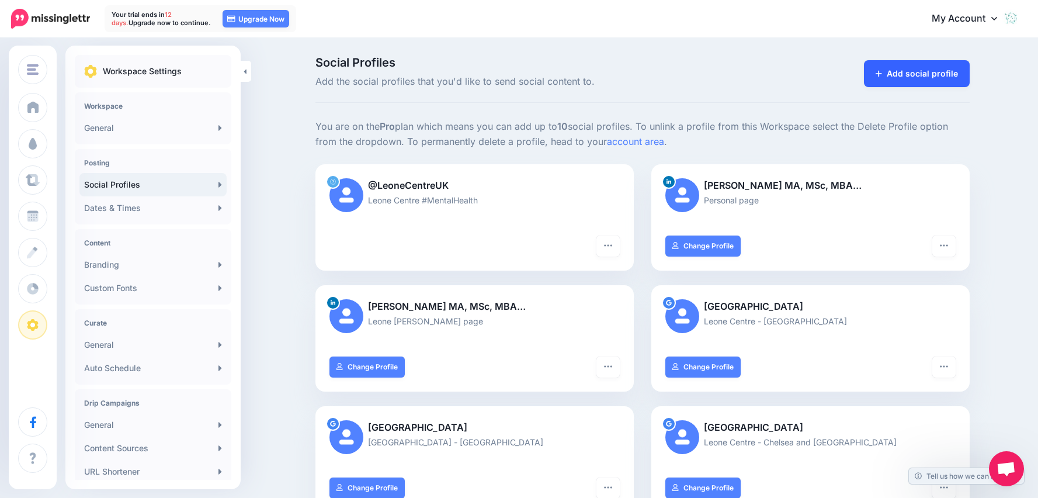
click at [914, 77] on link "Add social profile" at bounding box center [917, 73] width 106 height 27
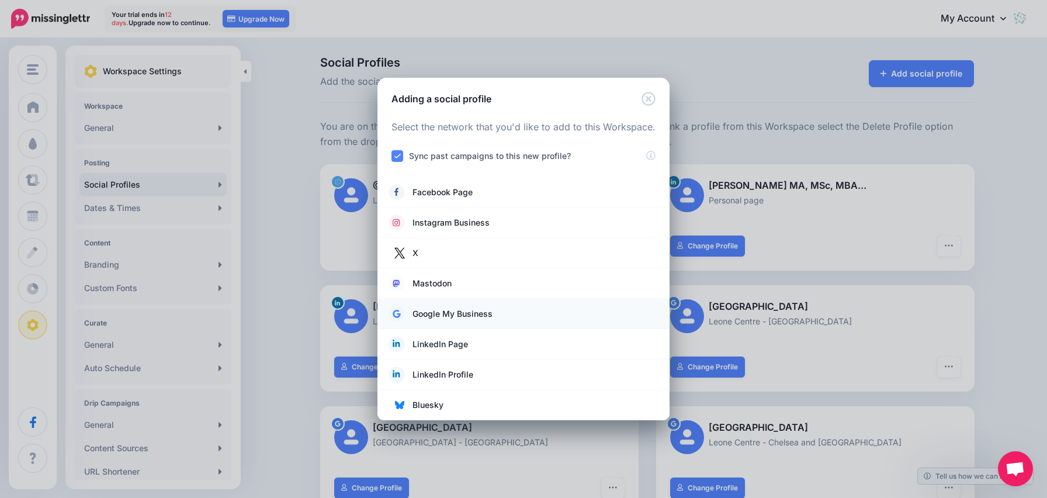
click at [450, 314] on span "Google My Business" at bounding box center [452, 314] width 80 height 14
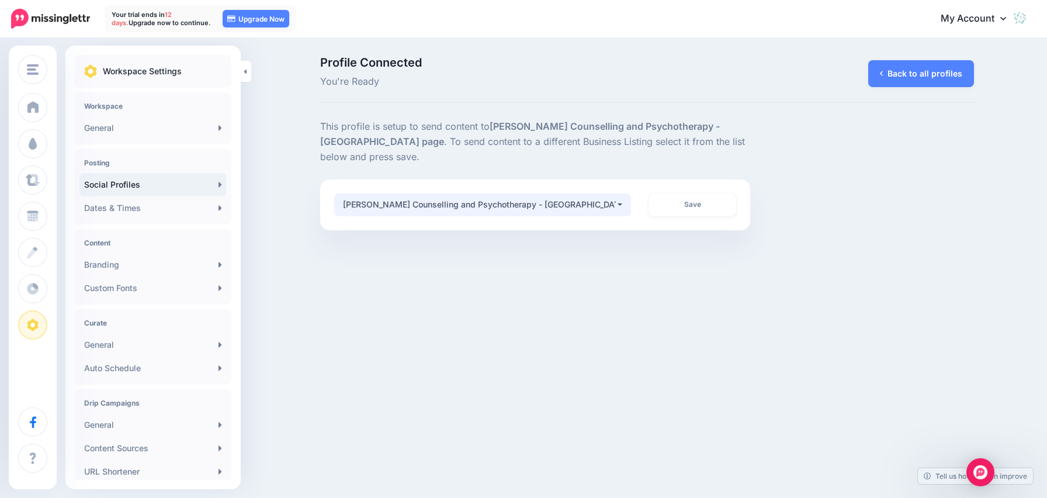
click at [620, 193] on button "[PERSON_NAME] Counselling and Psychotherapy - [GEOGRAPHIC_DATA]" at bounding box center [482, 204] width 297 height 23
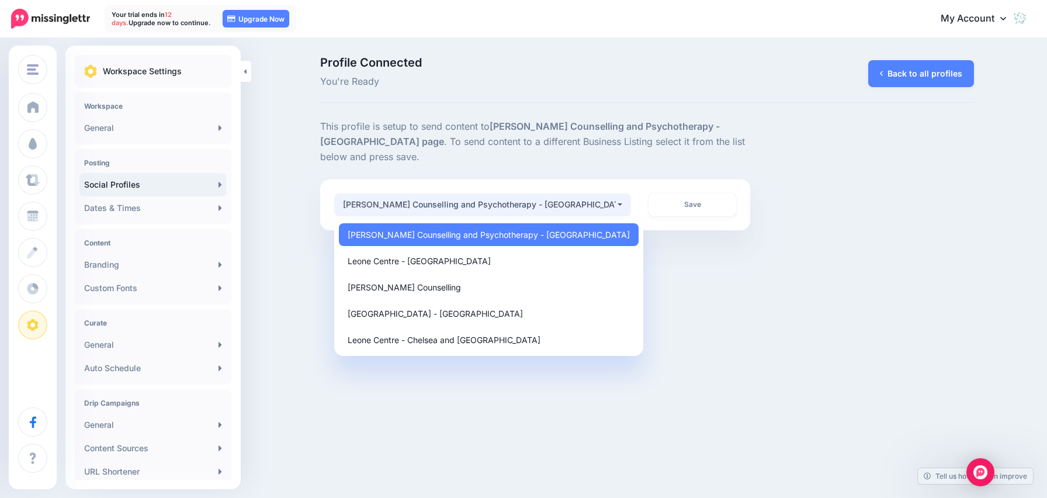
click at [620, 193] on button "[PERSON_NAME] Counselling and Psychotherapy - [GEOGRAPHIC_DATA]" at bounding box center [482, 204] width 297 height 23
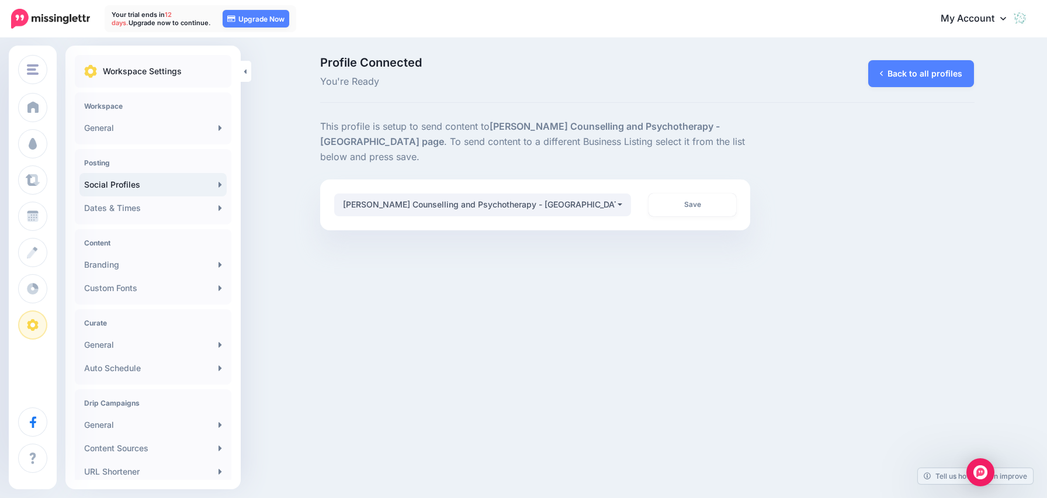
click at [1005, 19] on icon at bounding box center [1003, 17] width 6 height 9
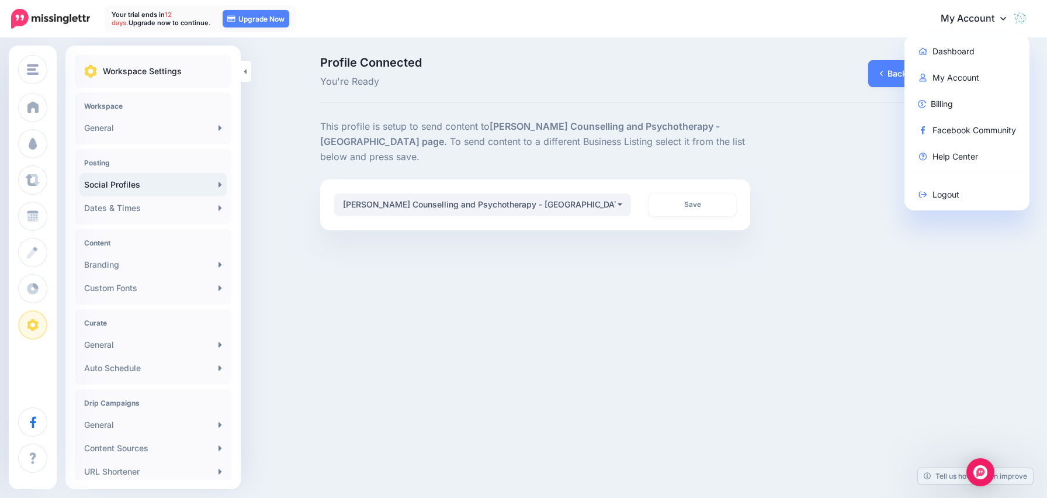
click at [645, 344] on div "[GEOGRAPHIC_DATA] [GEOGRAPHIC_DATA] Add Workspace Dashboard Campaigns Curate Sc…" at bounding box center [523, 249] width 1047 height 498
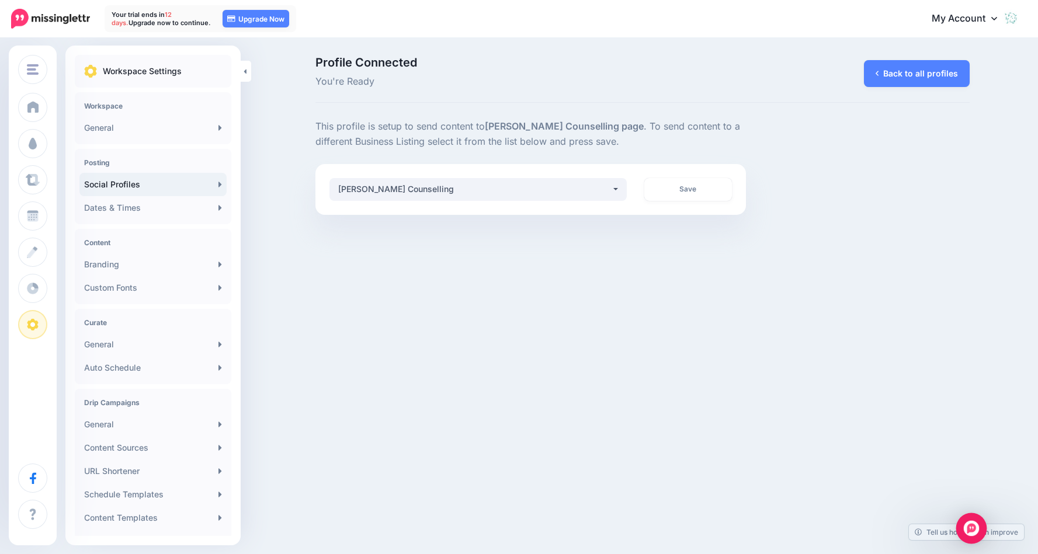
click at [975, 529] on img "Open Intercom Messenger" at bounding box center [971, 528] width 15 height 15
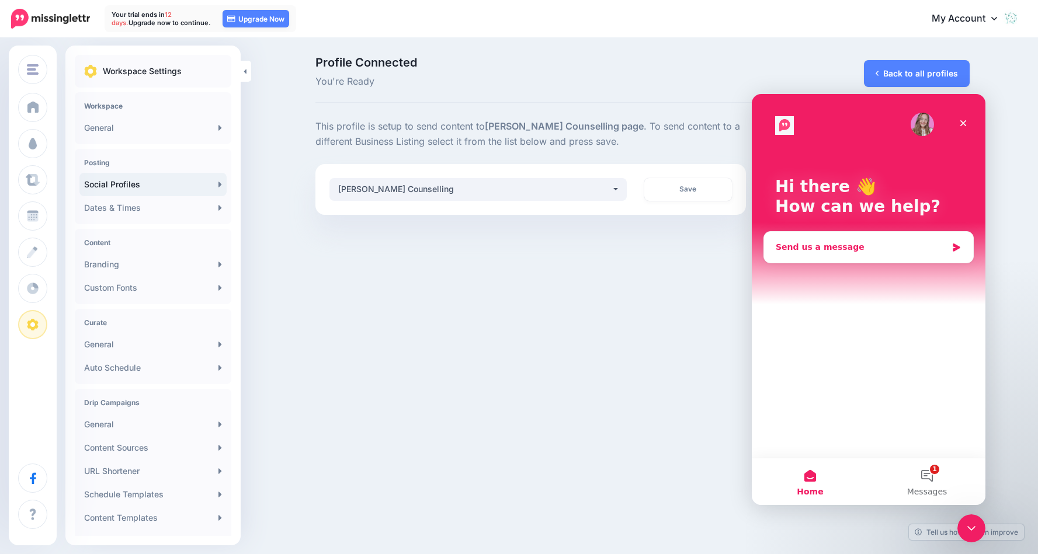
click at [824, 248] on div "Send us a message" at bounding box center [861, 247] width 171 height 12
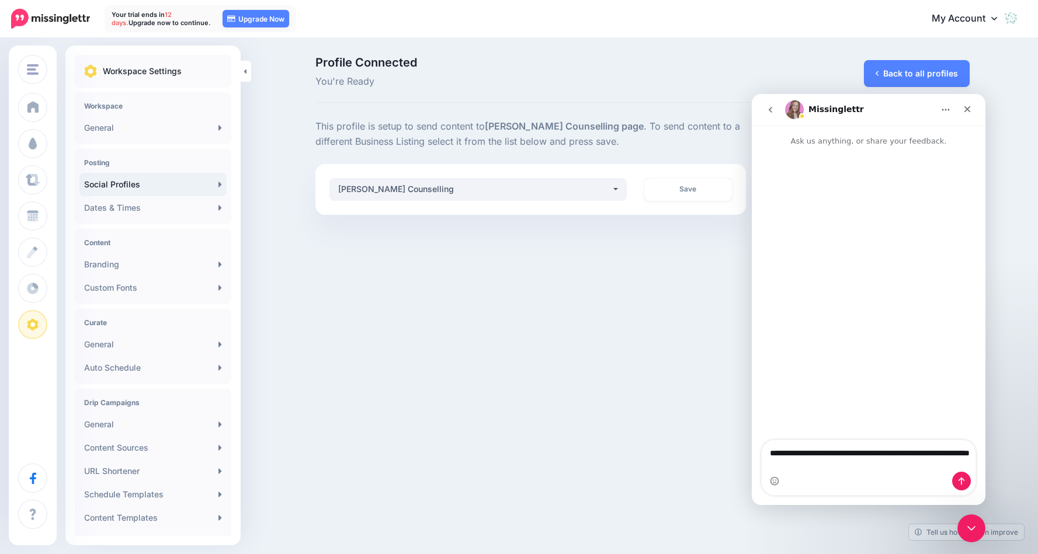
type textarea "**********"
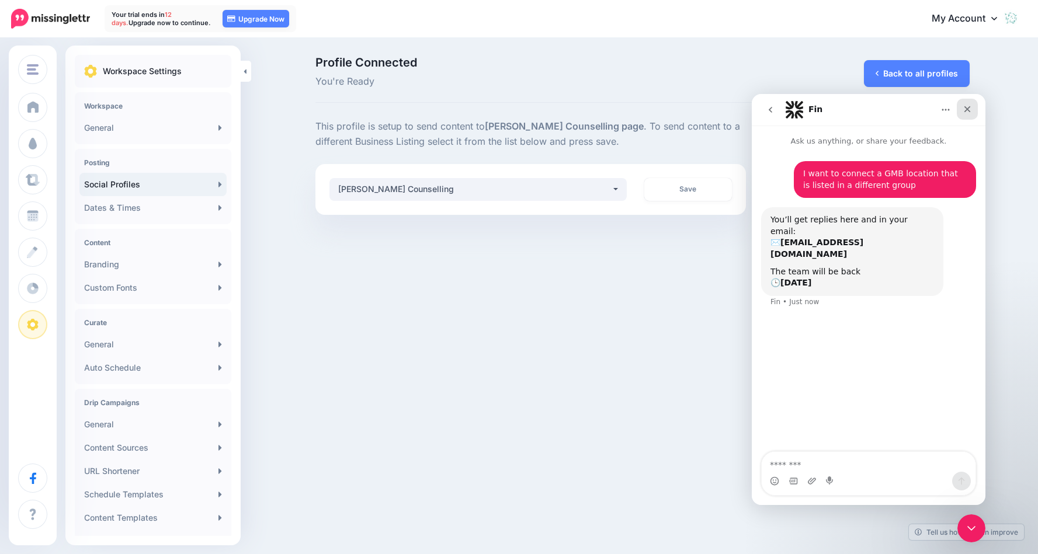
click at [966, 107] on icon "Close" at bounding box center [967, 109] width 9 height 9
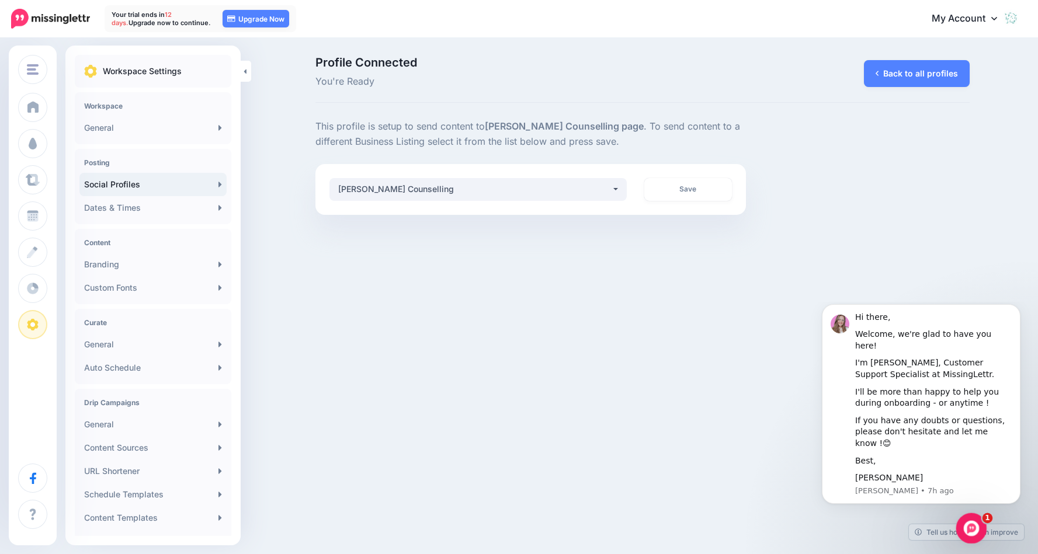
click at [975, 523] on icon "Open Intercom Messenger" at bounding box center [970, 527] width 19 height 19
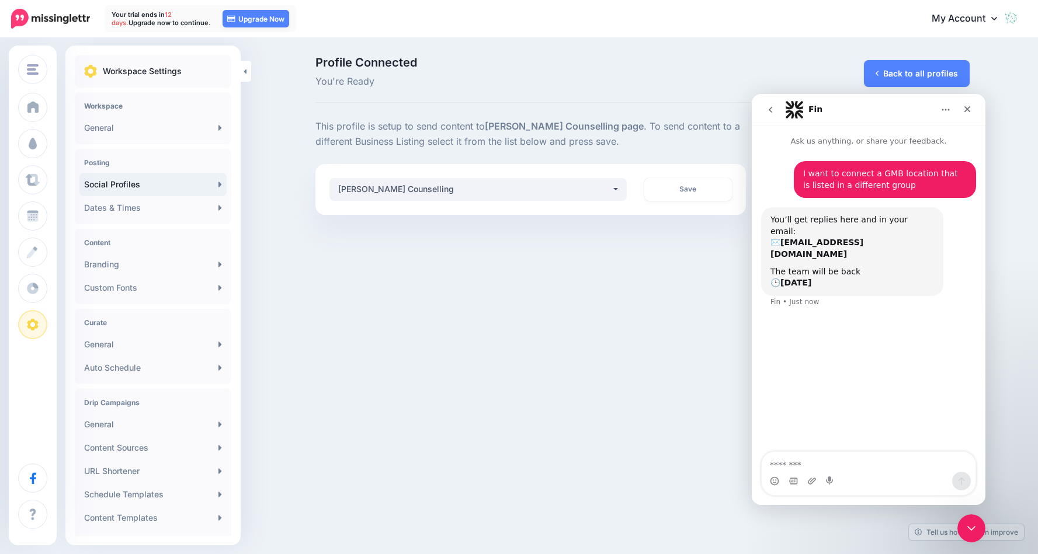
click at [774, 110] on icon "go back" at bounding box center [770, 109] width 9 height 9
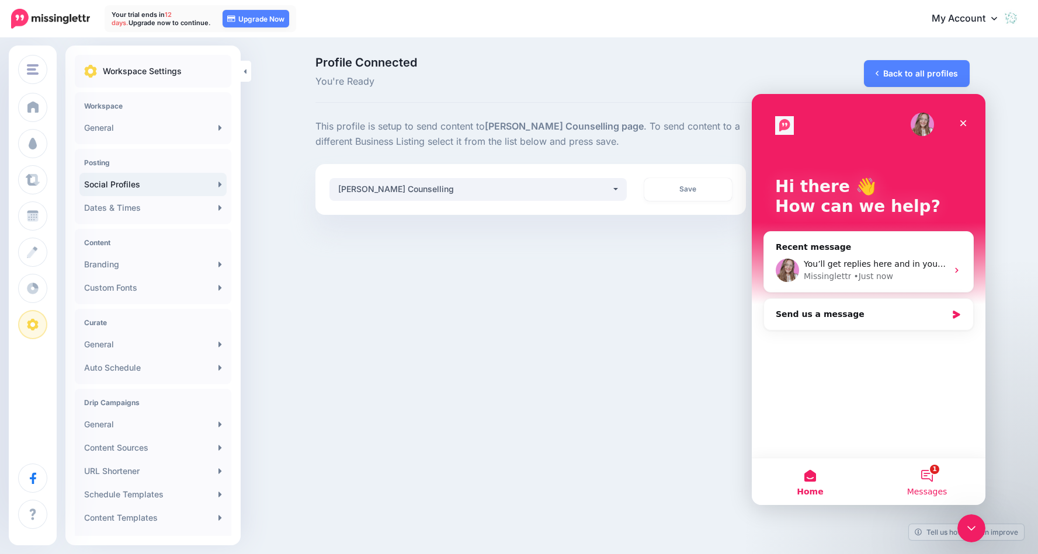
click at [932, 472] on button "1 Messages" at bounding box center [927, 482] width 117 height 47
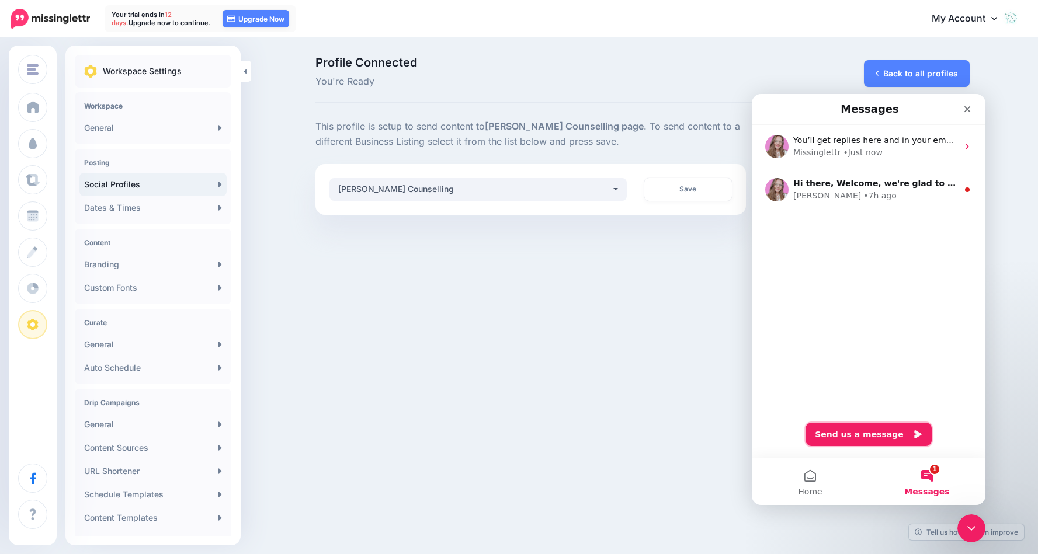
click at [854, 434] on button "Send us a message" at bounding box center [869, 434] width 126 height 23
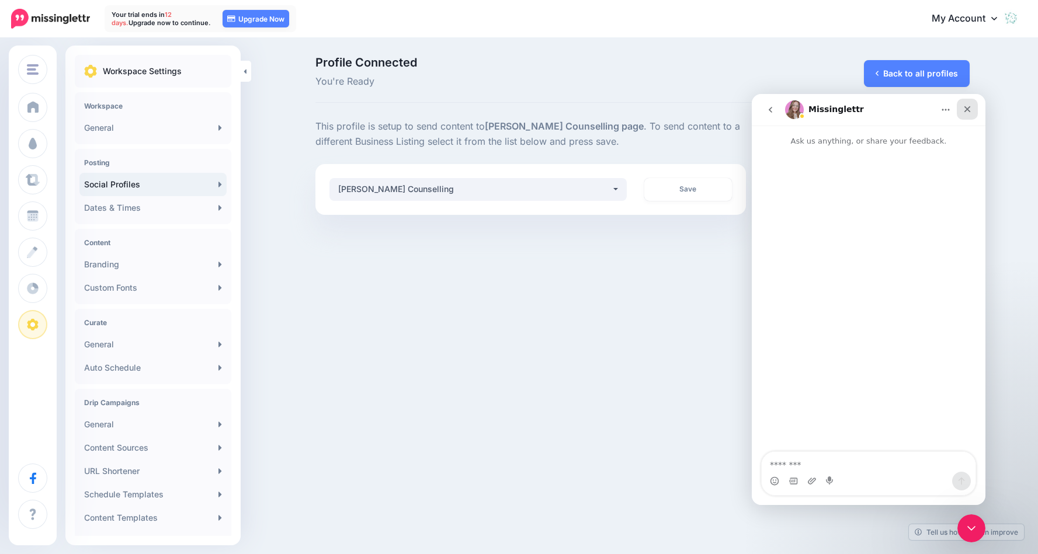
click at [968, 109] on icon "Close" at bounding box center [968, 109] width 6 height 6
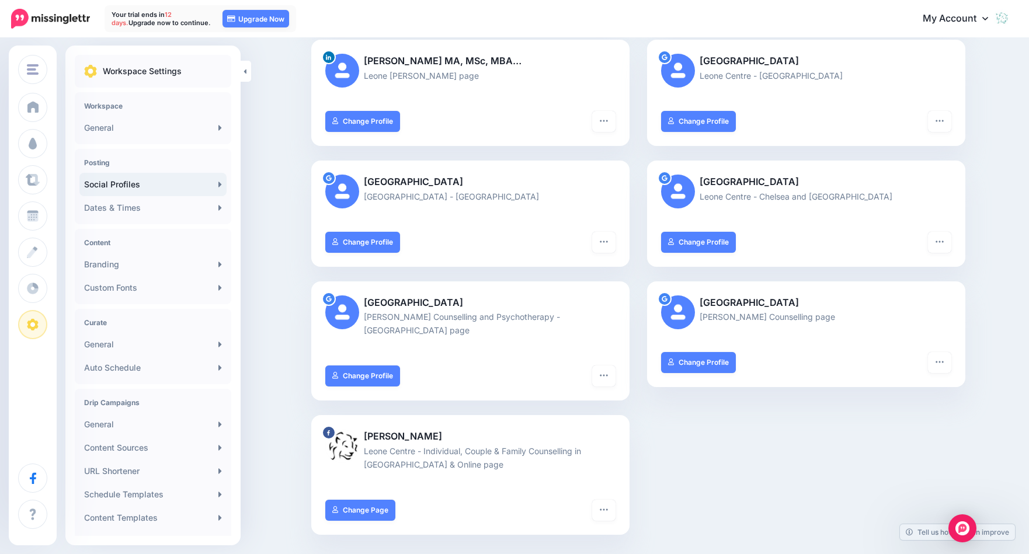
scroll to position [242, 0]
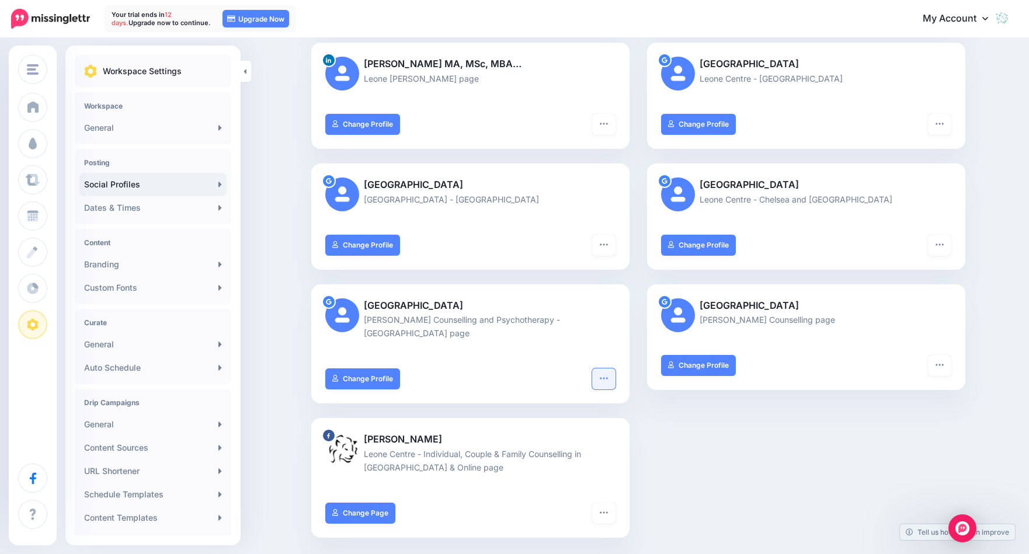
click at [601, 369] on button "button" at bounding box center [603, 379] width 23 height 21
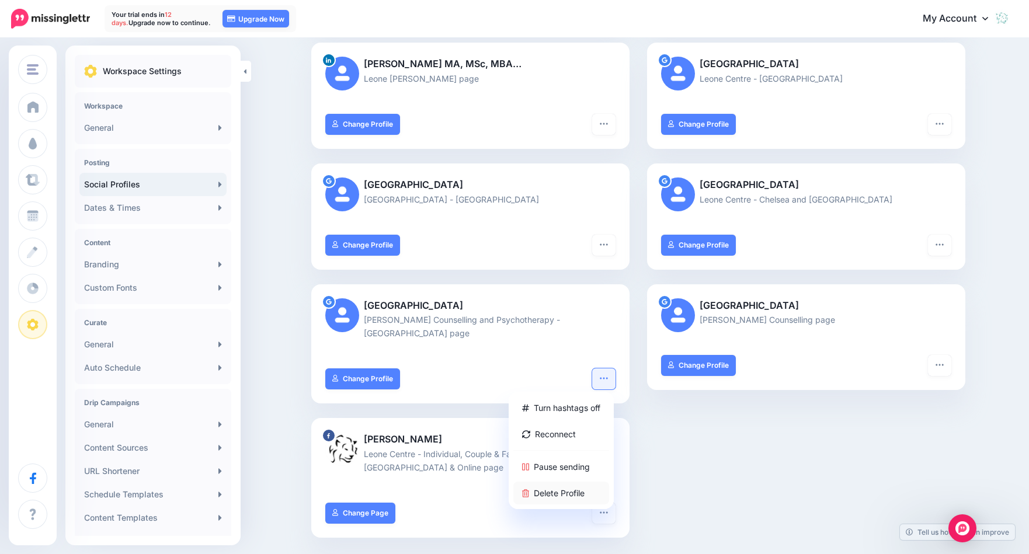
click at [576, 482] on link "Delete Profile" at bounding box center [562, 493] width 96 height 23
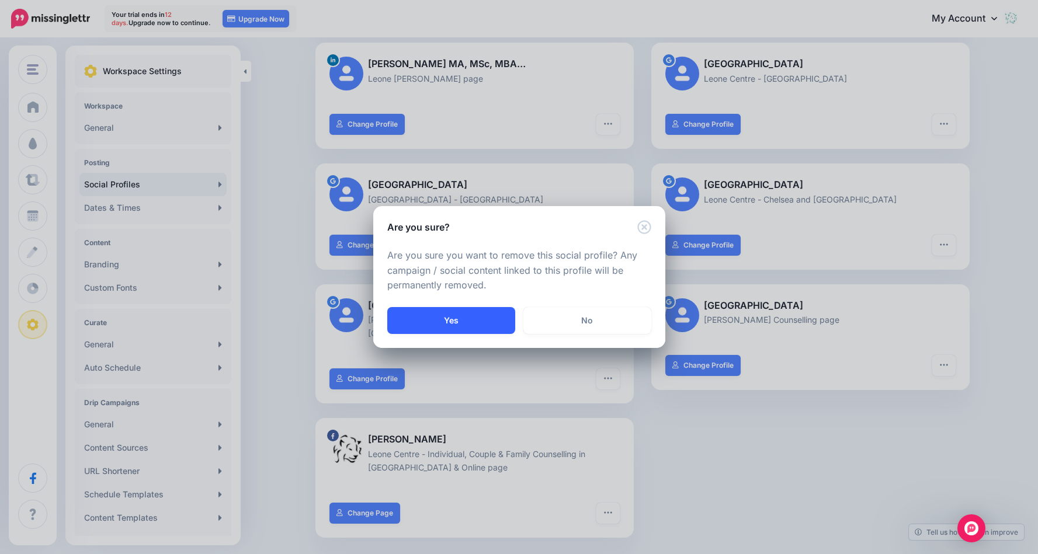
click at [433, 329] on button "Yes" at bounding box center [451, 320] width 128 height 27
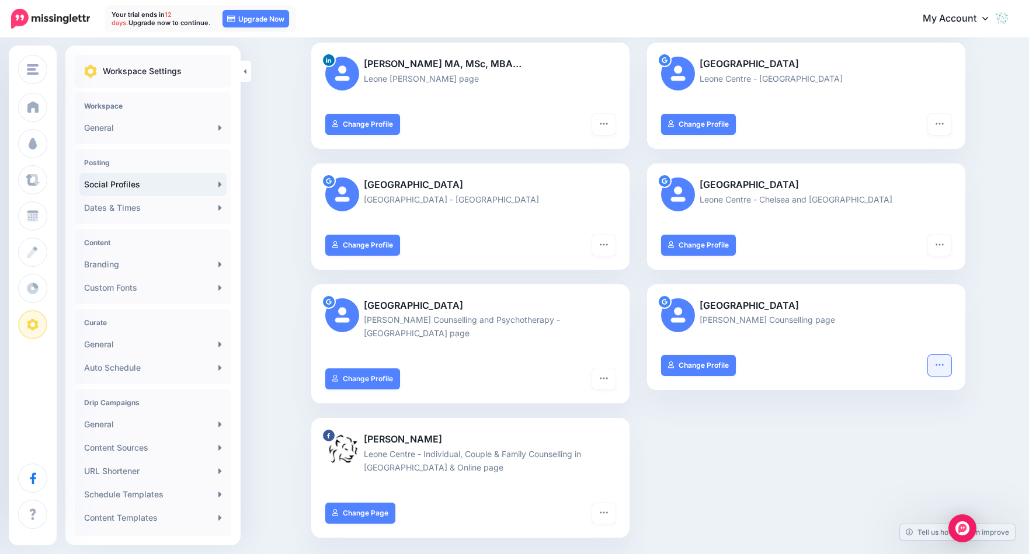
click at [945, 365] on icon "button" at bounding box center [939, 364] width 9 height 9
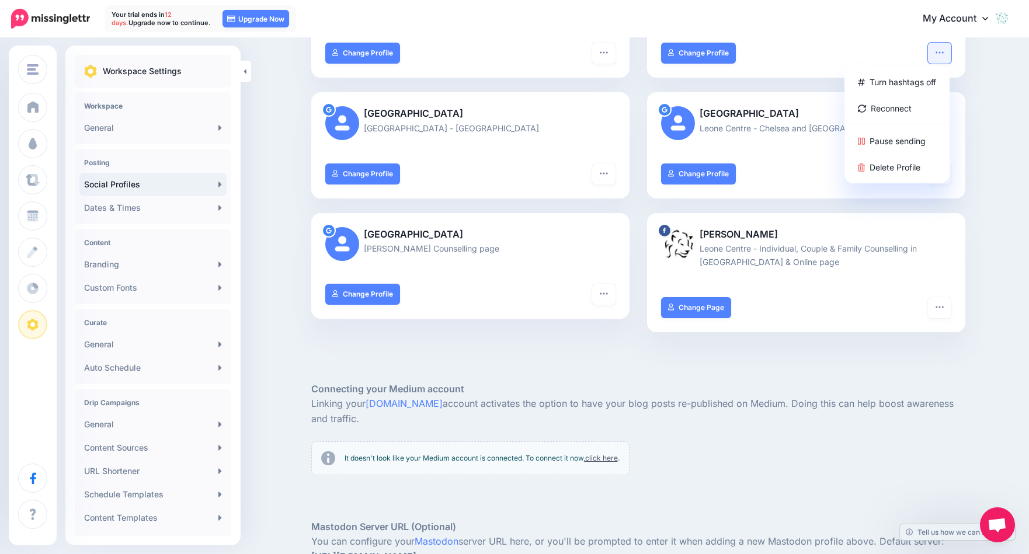
scroll to position [301, 0]
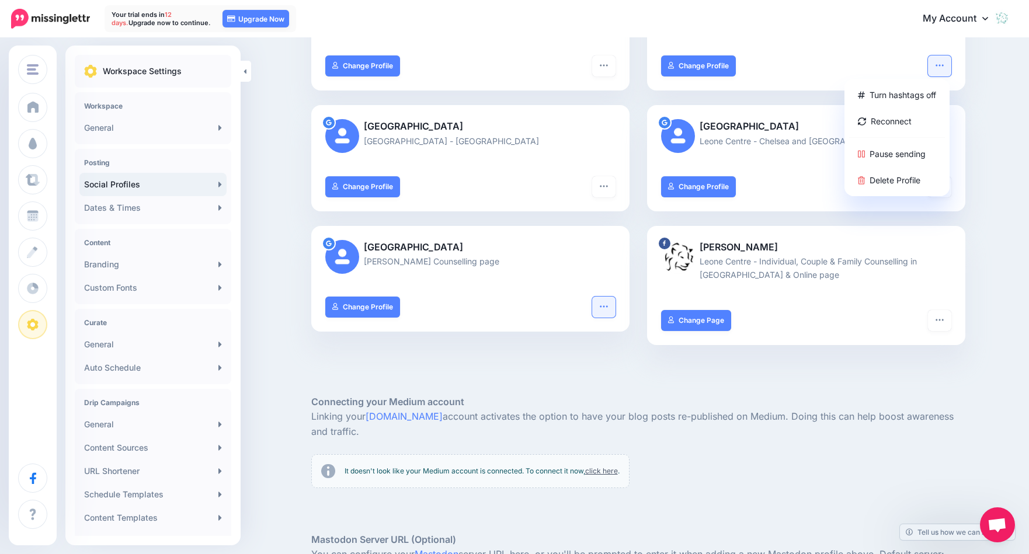
click at [608, 306] on icon "button" at bounding box center [604, 307] width 8 height 2
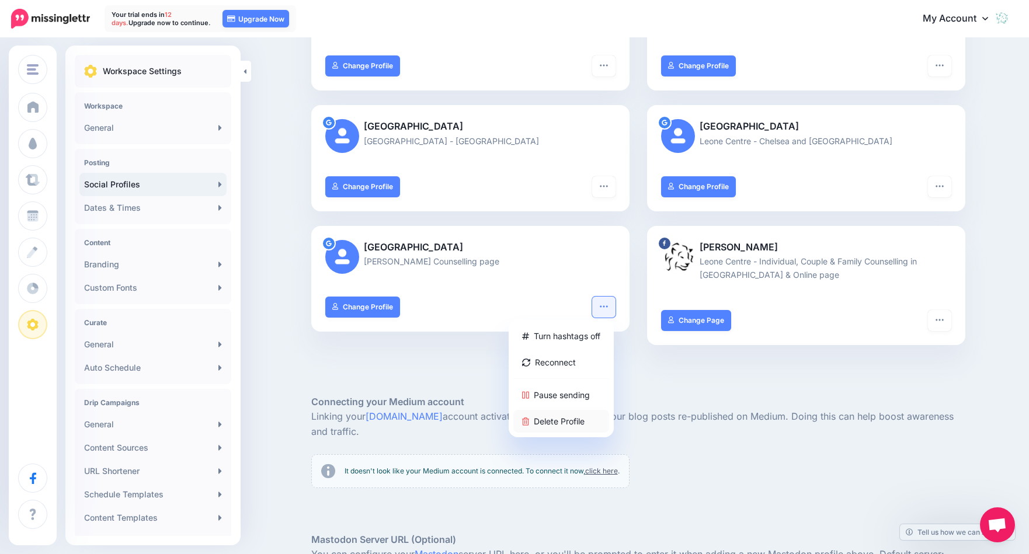
click at [573, 414] on link "Delete Profile" at bounding box center [562, 421] width 96 height 23
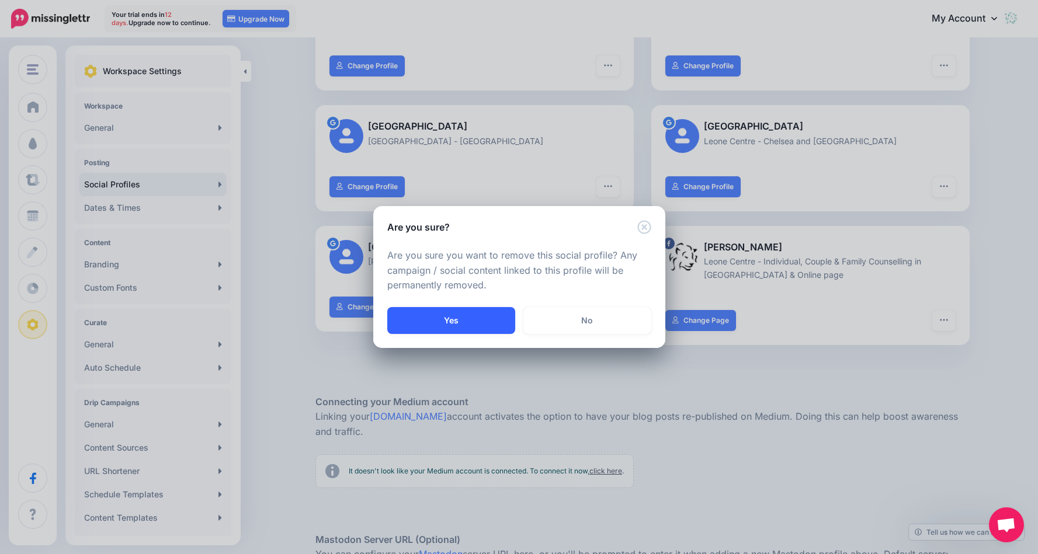
click at [450, 321] on button "Yes" at bounding box center [451, 320] width 128 height 27
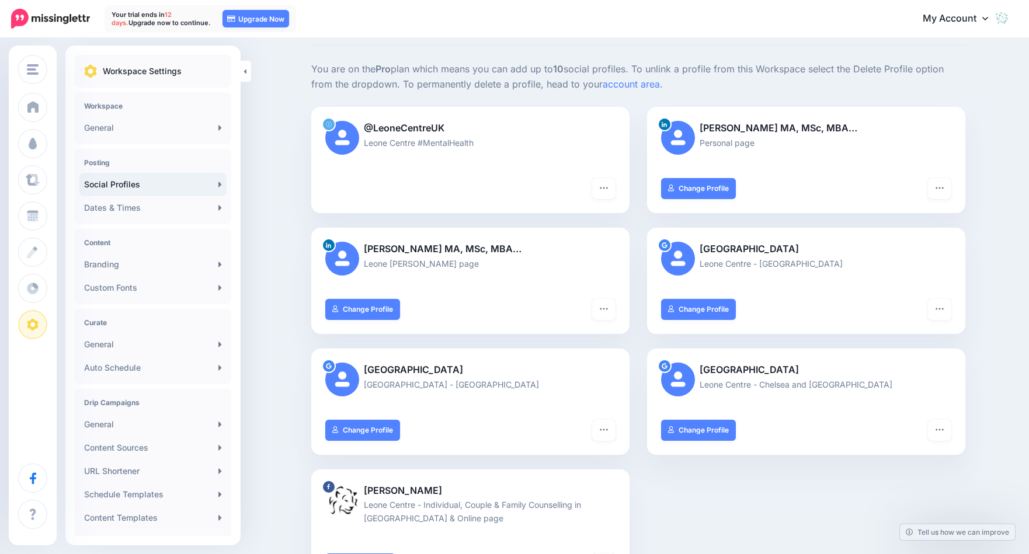
scroll to position [57, 0]
click at [943, 308] on icon "button" at bounding box center [939, 308] width 9 height 9
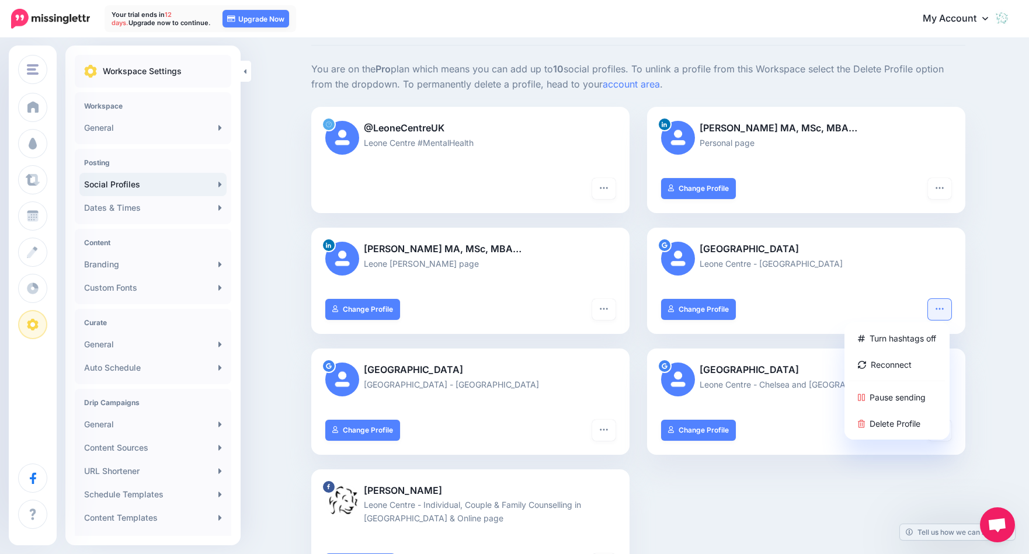
click at [712, 252] on p "[GEOGRAPHIC_DATA]" at bounding box center [806, 249] width 290 height 15
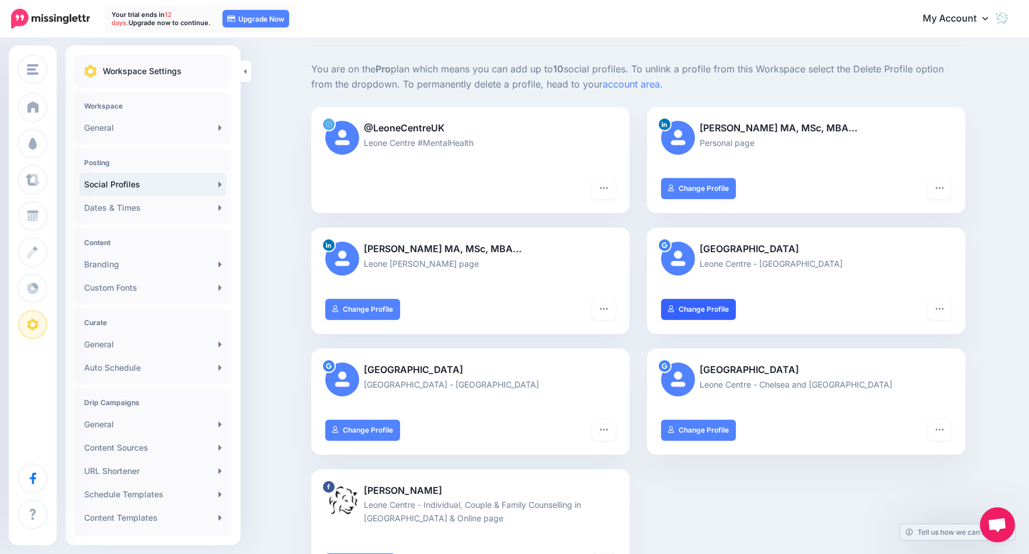
click at [706, 306] on link "Change Profile" at bounding box center [698, 309] width 75 height 21
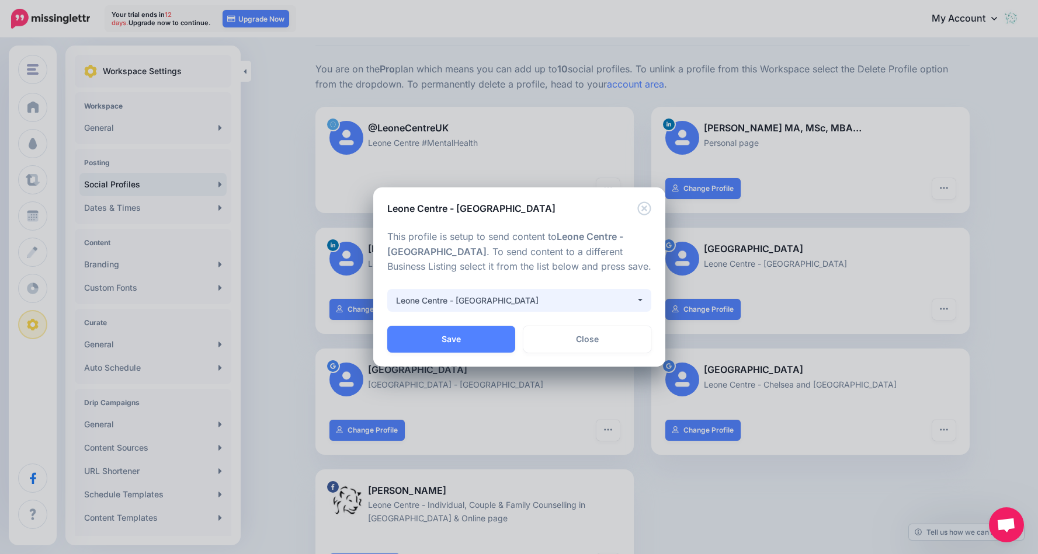
click at [642, 298] on button "Leone Centre - [GEOGRAPHIC_DATA]" at bounding box center [519, 300] width 264 height 23
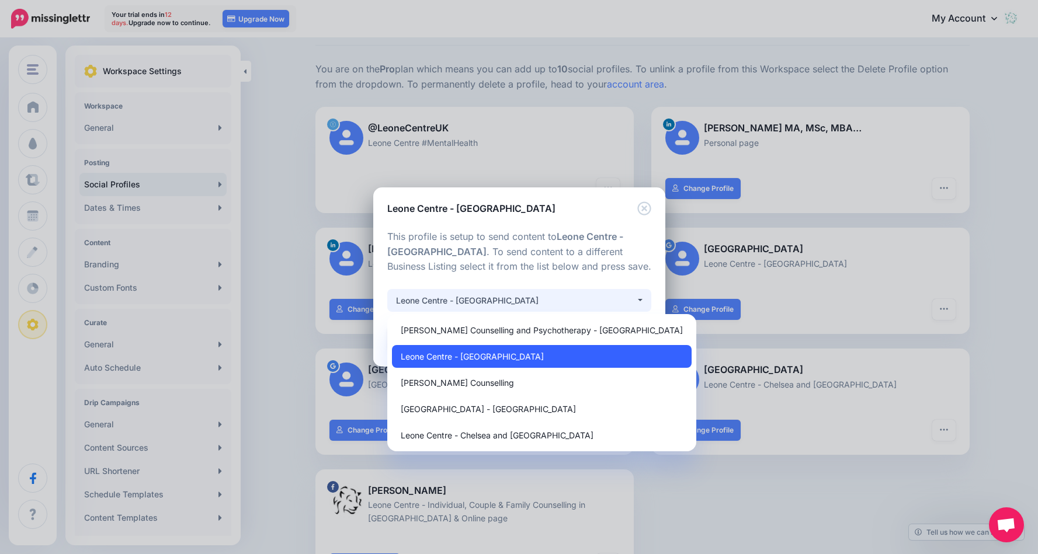
click at [614, 355] on link "Leone Centre - [GEOGRAPHIC_DATA]" at bounding box center [542, 356] width 300 height 23
select select "**********"
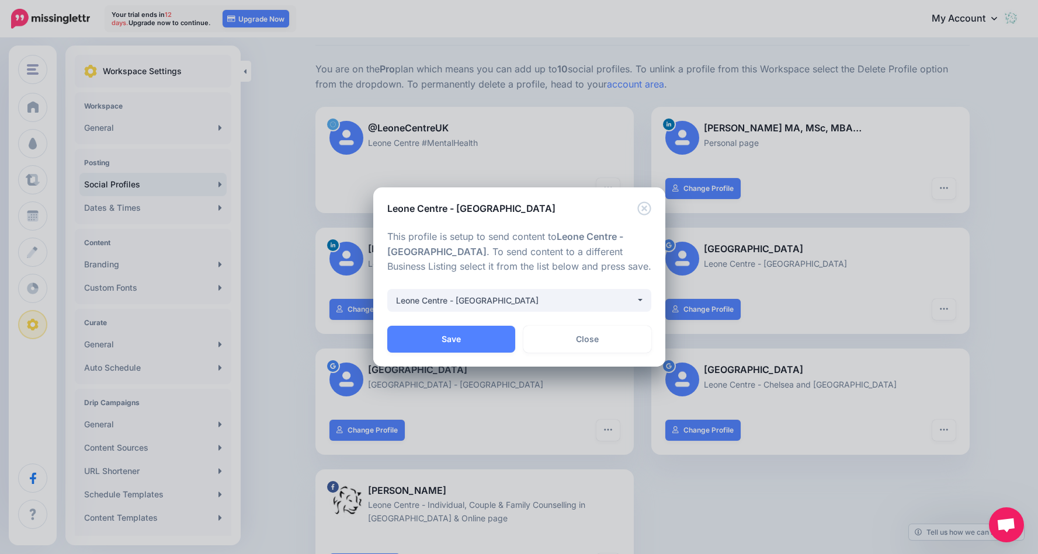
click at [883, 497] on div "**********" at bounding box center [519, 277] width 1038 height 554
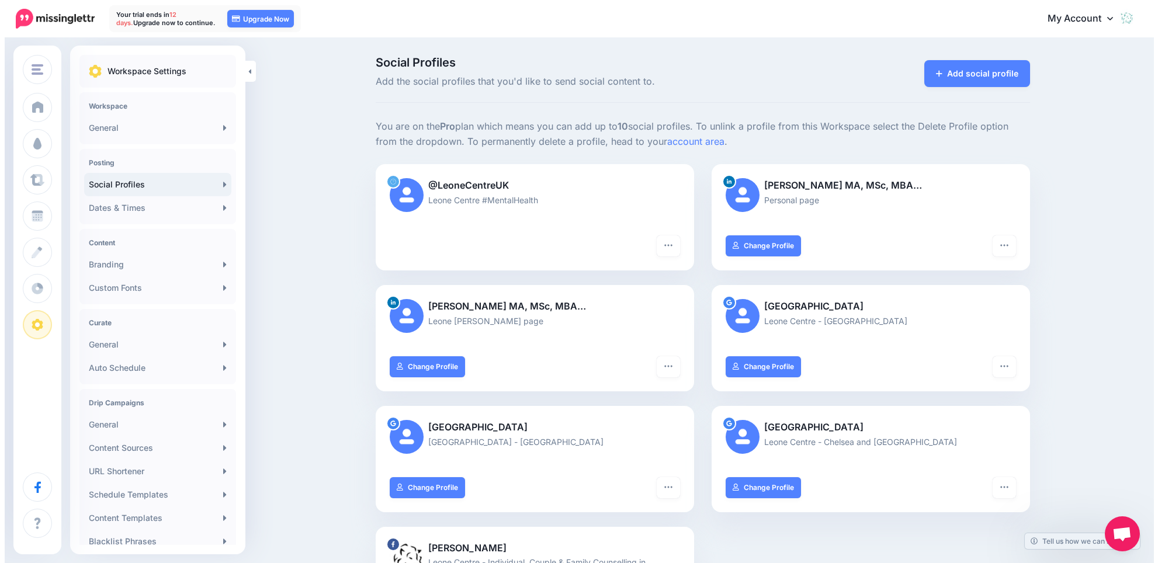
scroll to position [0, 0]
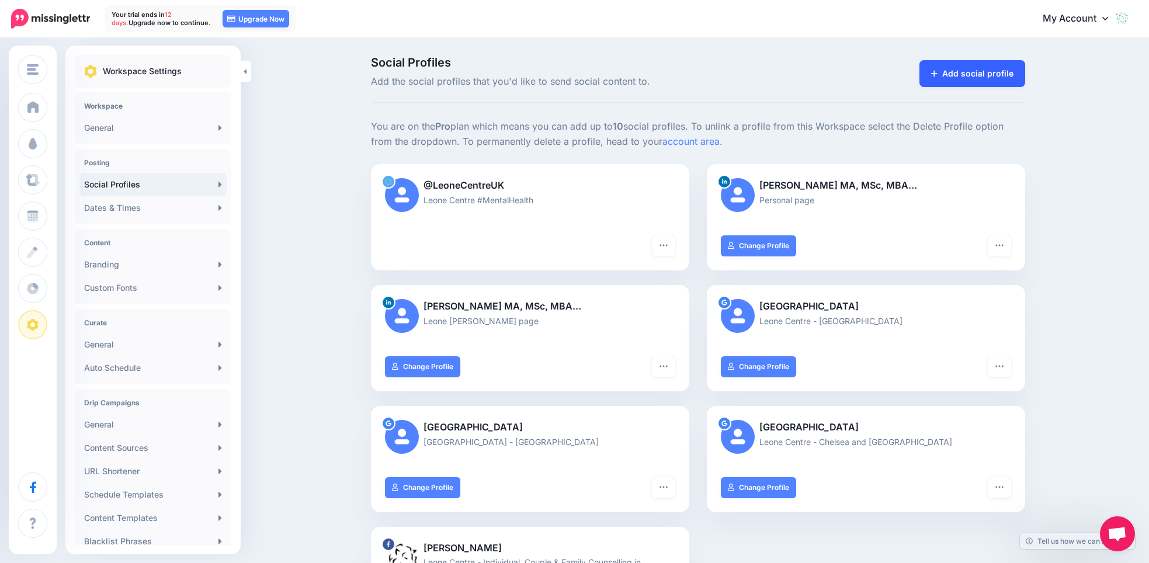
click at [998, 76] on link "Add social profile" at bounding box center [973, 73] width 106 height 27
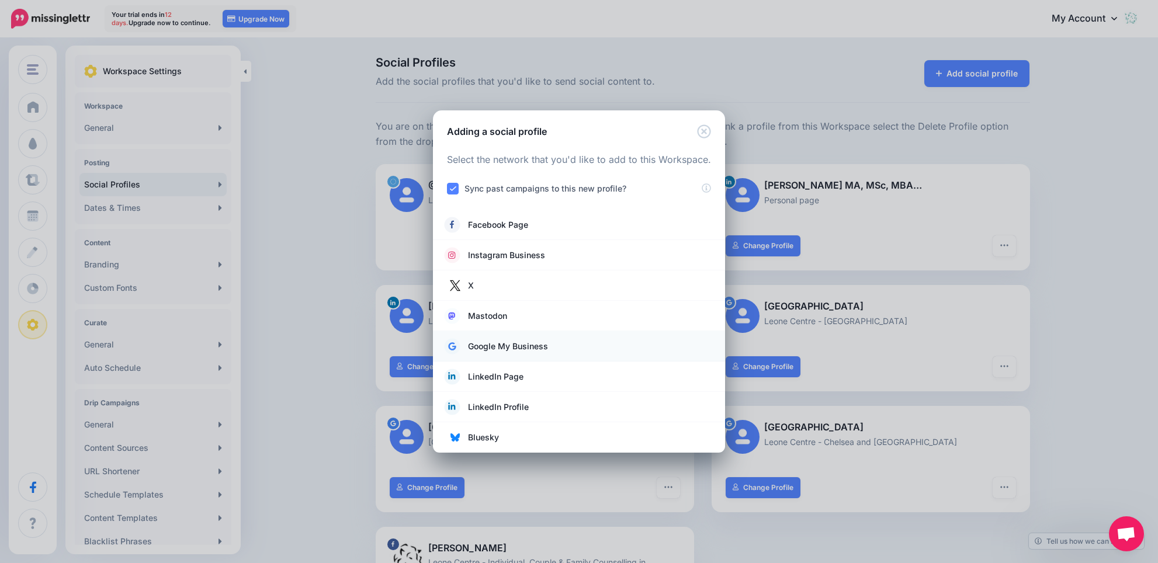
click at [501, 344] on span "Google My Business" at bounding box center [508, 346] width 80 height 14
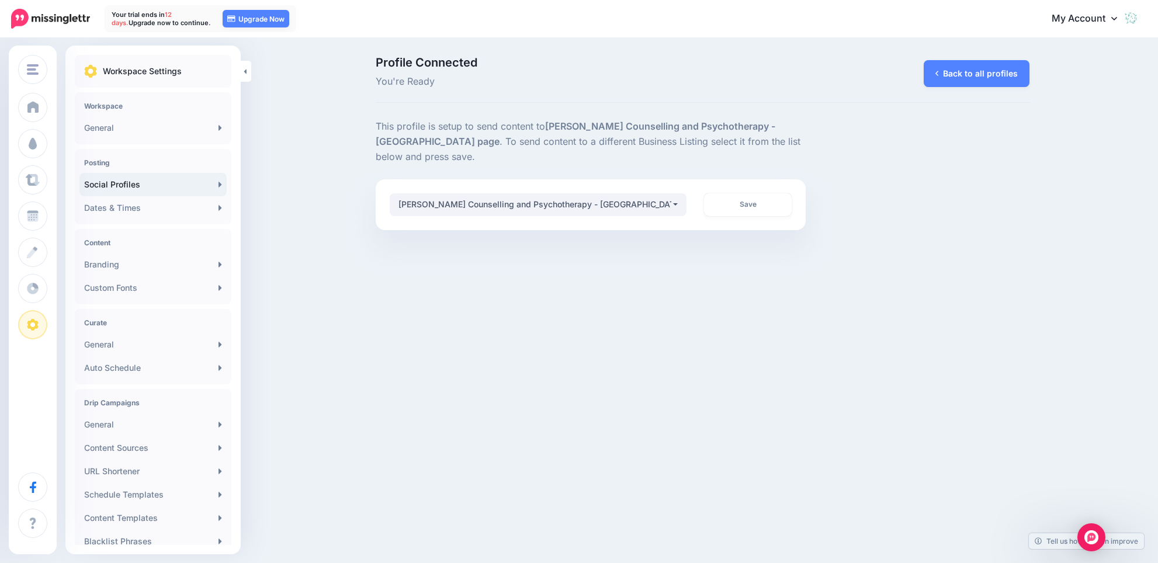
click at [775, 126] on b "[PERSON_NAME] Counselling and Psychotherapy - [GEOGRAPHIC_DATA] page" at bounding box center [576, 133] width 400 height 27
click at [1113, 18] on icon at bounding box center [1114, 19] width 6 height 4
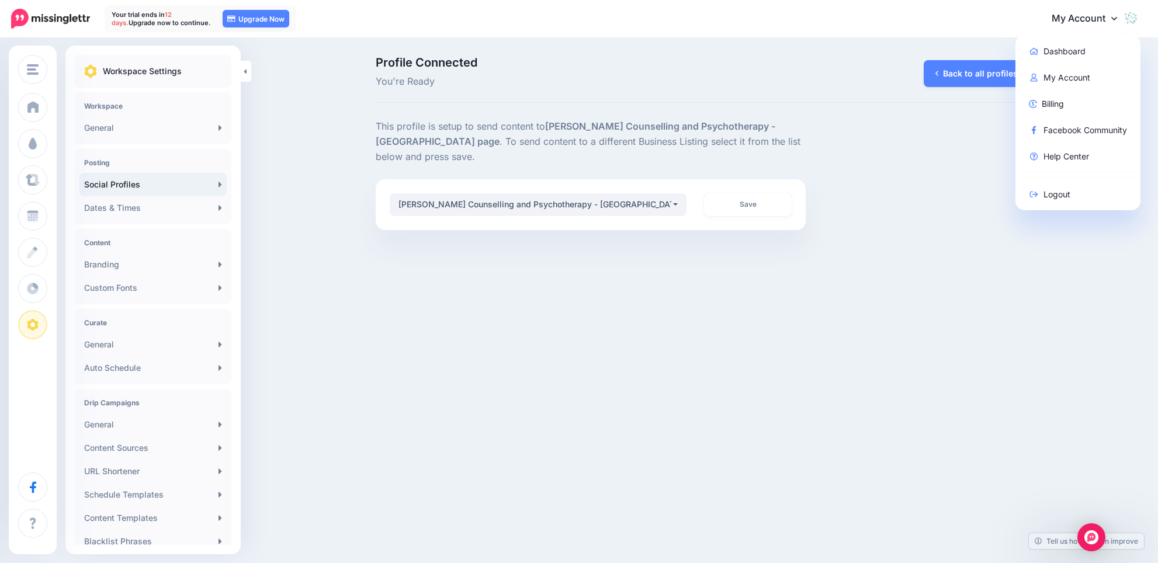
click at [883, 260] on div "Leone Centre Leone Centre Add Workspace Dashboard Campaigns Curate Schedule Cre…" at bounding box center [579, 281] width 1158 height 563
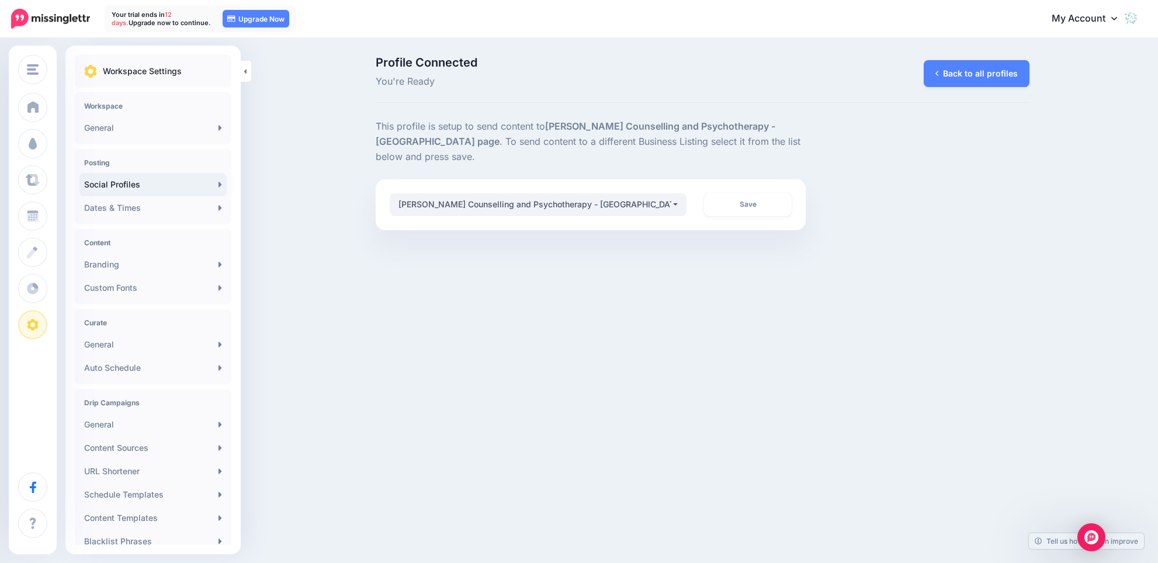
click at [122, 182] on link "Social Profiles" at bounding box center [152, 184] width 147 height 23
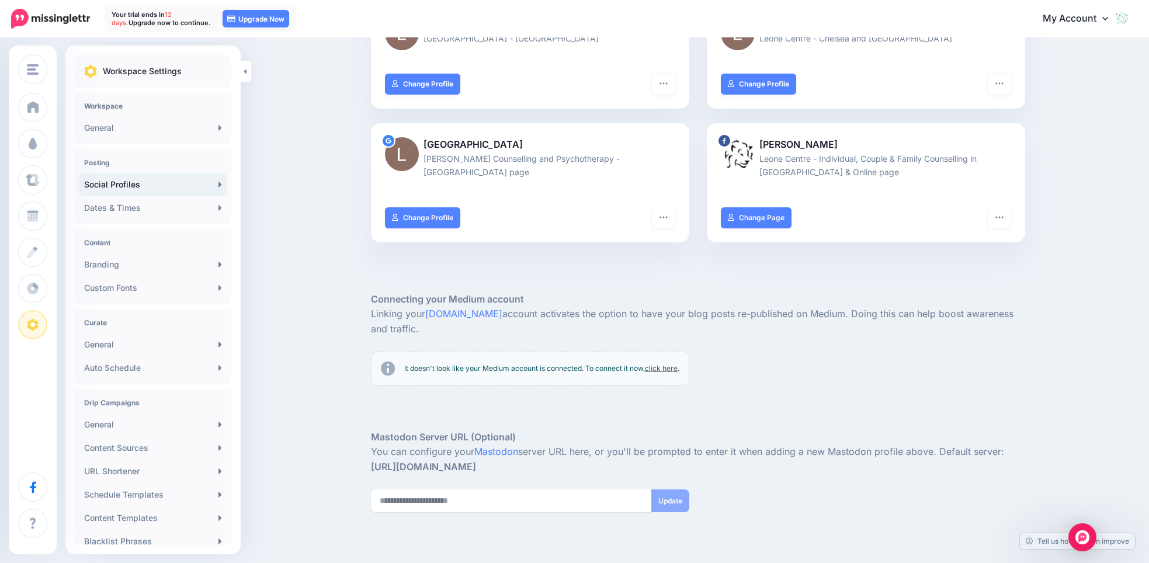
scroll to position [404, 0]
click at [665, 213] on icon "button" at bounding box center [663, 217] width 9 height 9
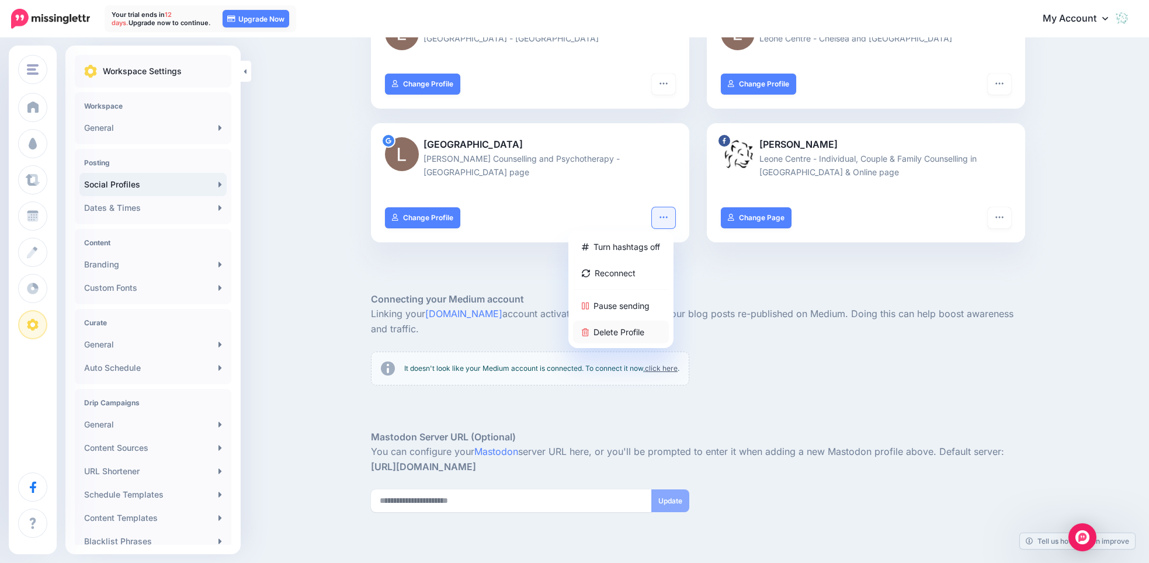
click at [650, 321] on link "Delete Profile" at bounding box center [621, 332] width 96 height 23
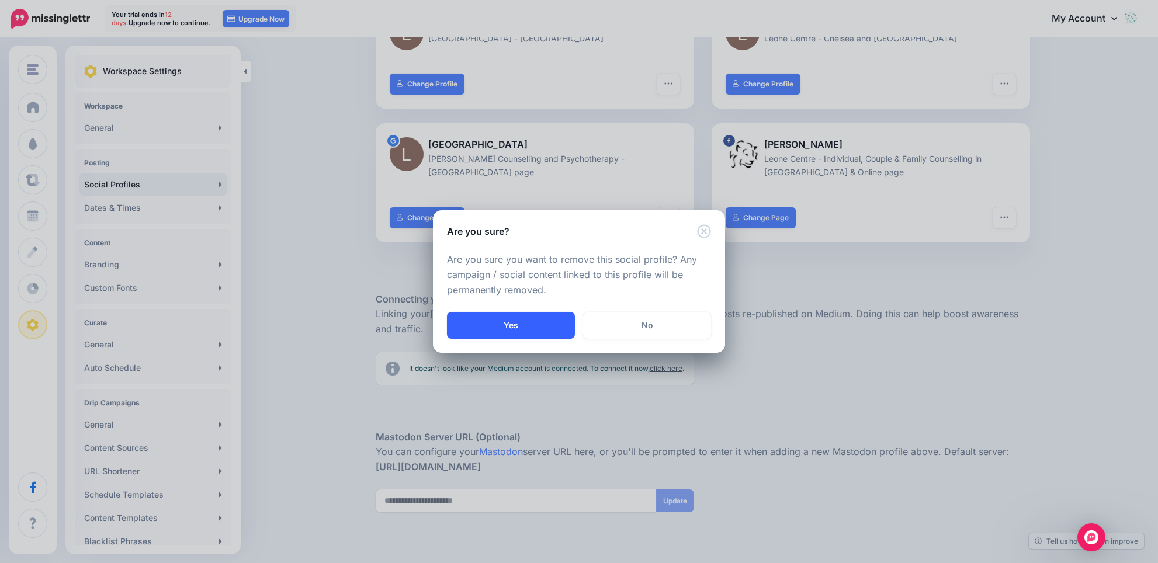
click at [533, 323] on button "Yes" at bounding box center [511, 325] width 128 height 27
